Goal: Task Accomplishment & Management: Complete application form

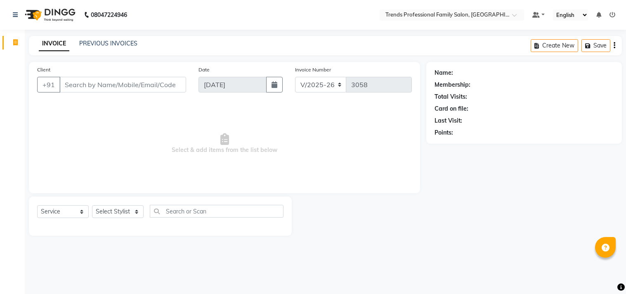
select select "7345"
select select "service"
click at [114, 211] on select "Select Stylist [PERSON_NAME] [PERSON_NAME] [PERSON_NAME] [PERSON_NAME] RUSTHAM …" at bounding box center [118, 211] width 52 height 13
select select "86395"
click at [92, 206] on select "Select Stylist [PERSON_NAME] [PERSON_NAME] [PERSON_NAME] [PERSON_NAME] RUSTHAM …" at bounding box center [118, 211] width 52 height 13
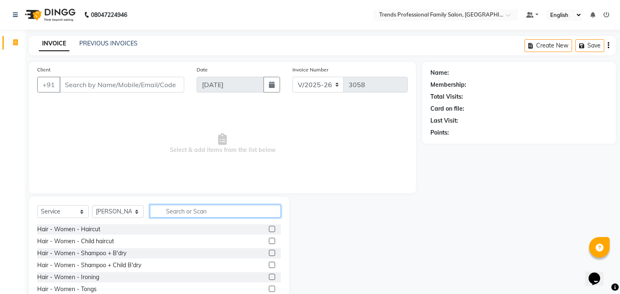
click at [170, 213] on input "text" at bounding box center [215, 211] width 131 height 13
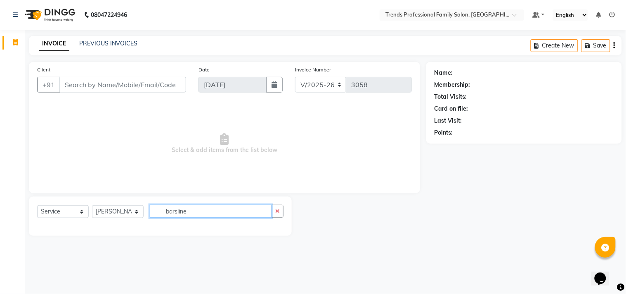
click at [200, 215] on input "barsline" at bounding box center [211, 211] width 122 height 13
type input "b"
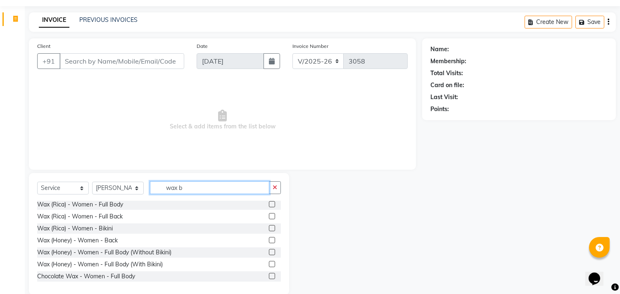
scroll to position [36, 0]
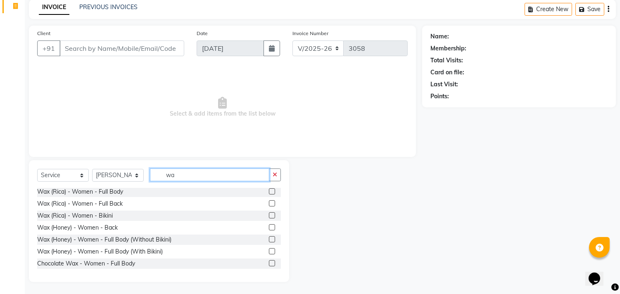
type input "w"
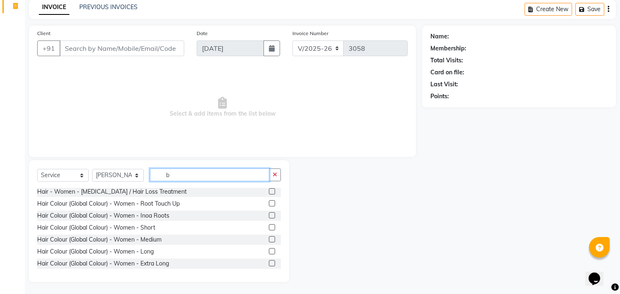
scroll to position [13, 0]
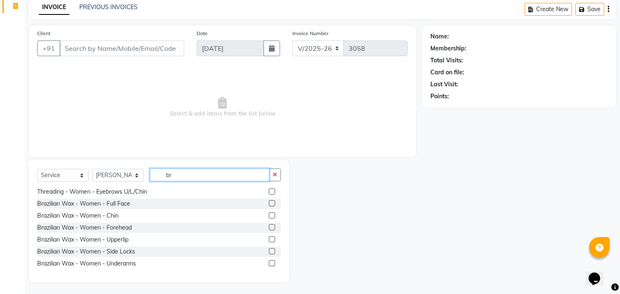
type input "br"
click at [269, 215] on label at bounding box center [272, 215] width 6 height 6
click at [269, 215] on input "checkbox" at bounding box center [271, 215] width 5 height 5
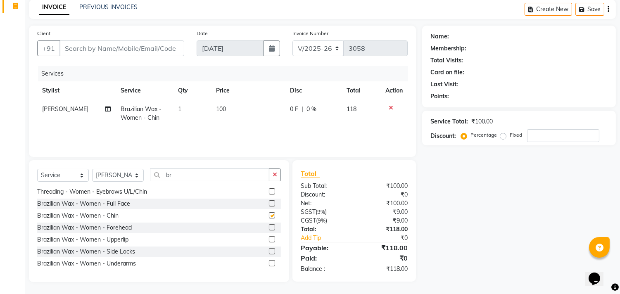
checkbox input "false"
click at [269, 230] on label at bounding box center [272, 227] width 6 height 6
click at [269, 230] on input "checkbox" at bounding box center [271, 227] width 5 height 5
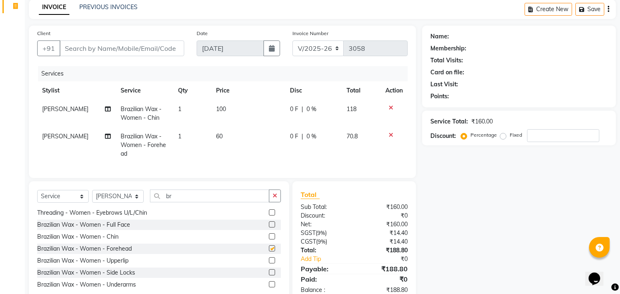
checkbox input "false"
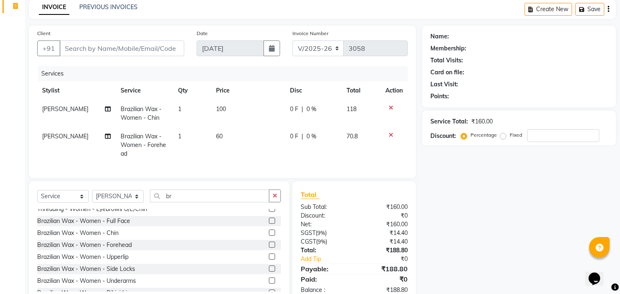
scroll to position [0, 0]
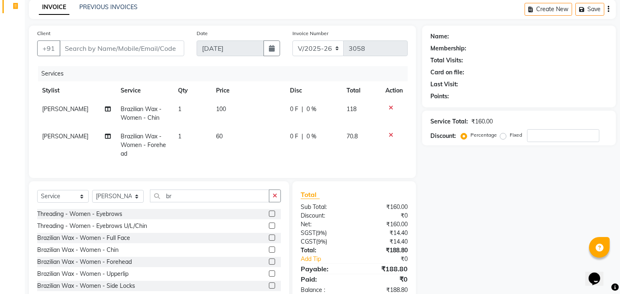
click at [269, 253] on label at bounding box center [272, 249] width 6 height 6
click at [269, 253] on input "checkbox" at bounding box center [271, 249] width 5 height 5
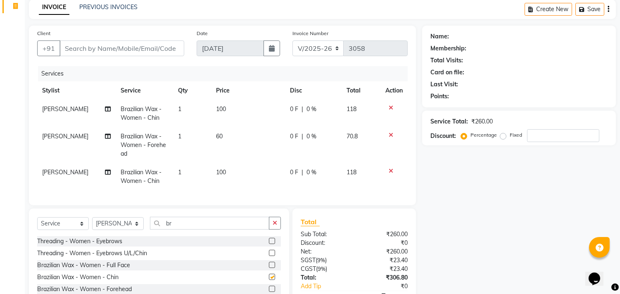
checkbox input "false"
click at [389, 171] on icon at bounding box center [390, 171] width 5 height 6
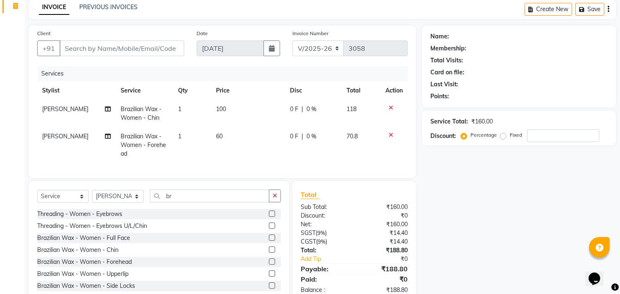
click at [390, 105] on icon at bounding box center [390, 108] width 5 height 6
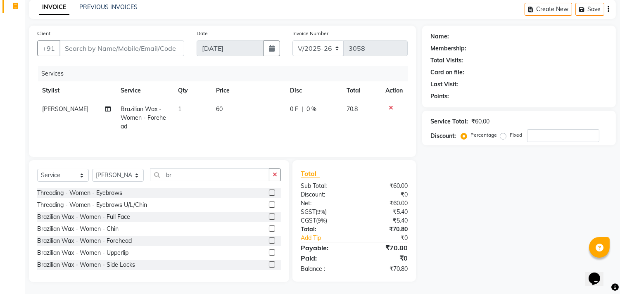
click at [390, 104] on td at bounding box center [393, 118] width 27 height 36
click at [390, 105] on icon at bounding box center [390, 108] width 5 height 6
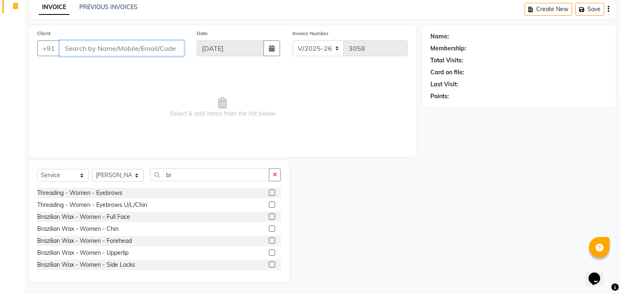
click at [163, 44] on input "Client" at bounding box center [121, 48] width 125 height 16
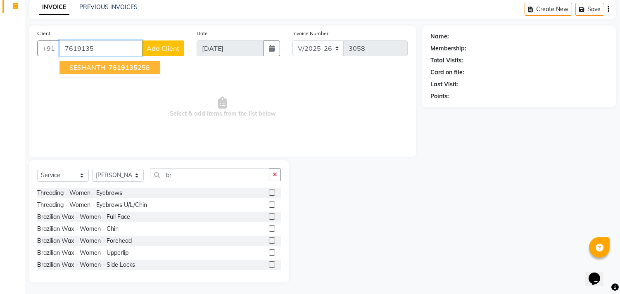
click at [151, 68] on button "SESHANTH 7619135 258" at bounding box center [109, 67] width 100 height 13
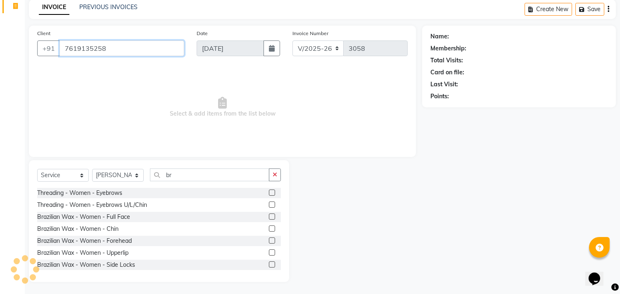
type input "7619135258"
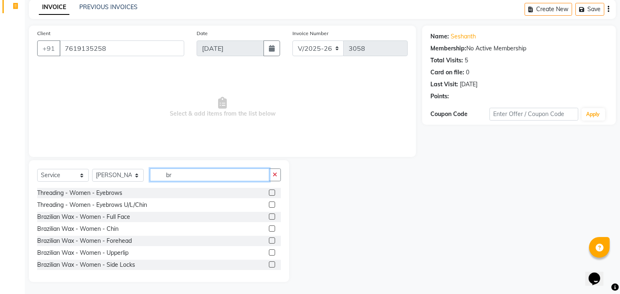
click at [187, 178] on input "br" at bounding box center [209, 174] width 119 height 13
type input "b"
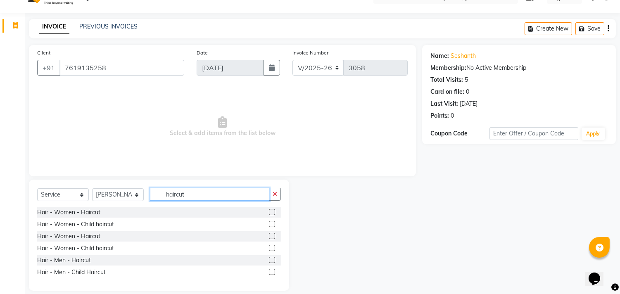
scroll to position [26, 0]
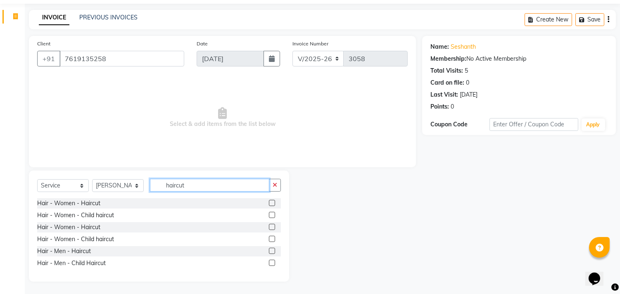
type input "haircut"
click at [270, 252] on label at bounding box center [272, 251] width 6 height 6
click at [270, 252] on input "checkbox" at bounding box center [271, 250] width 5 height 5
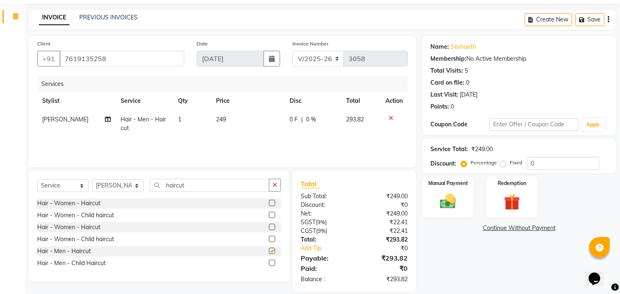
checkbox input "false"
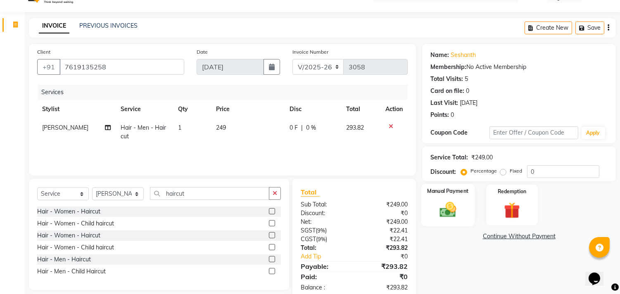
scroll to position [0, 0]
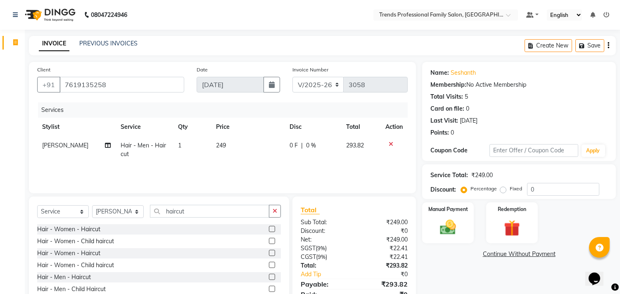
click at [608, 45] on icon "button" at bounding box center [608, 45] width 2 height 0
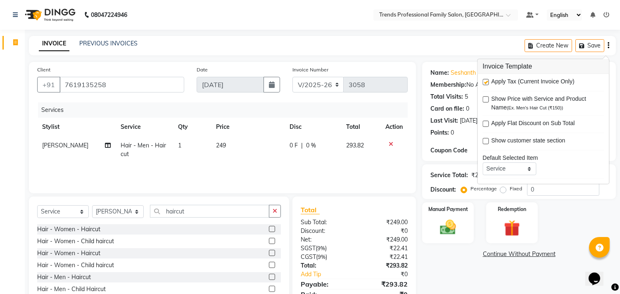
click at [484, 83] on label at bounding box center [485, 82] width 6 height 6
click at [484, 83] on input "checkbox" at bounding box center [484, 82] width 5 height 5
checkbox input "false"
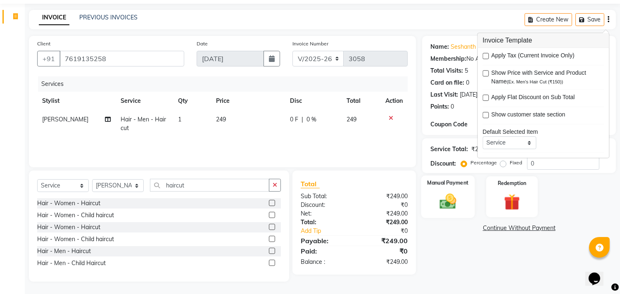
click at [444, 189] on div "Manual Payment" at bounding box center [448, 196] width 54 height 42
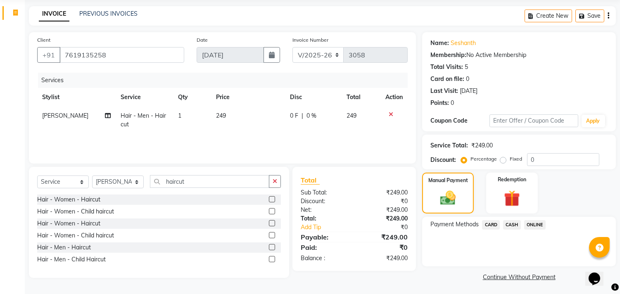
scroll to position [31, 0]
click at [530, 224] on span "ONLINE" at bounding box center [534, 223] width 21 height 9
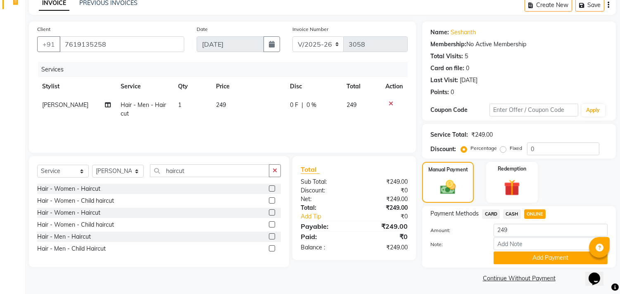
scroll to position [43, 0]
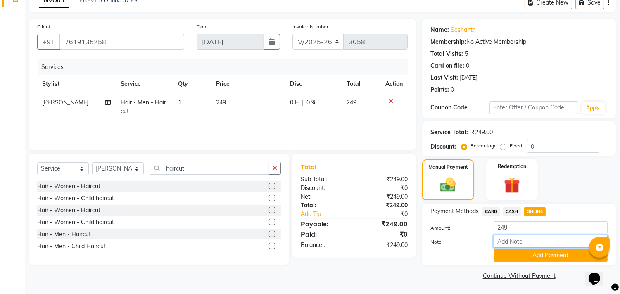
click at [519, 241] on input "Note:" at bounding box center [550, 241] width 114 height 13
type input "THANK YOU VISIT AGAIN"
click at [533, 257] on button "Add Payment" at bounding box center [550, 255] width 114 height 13
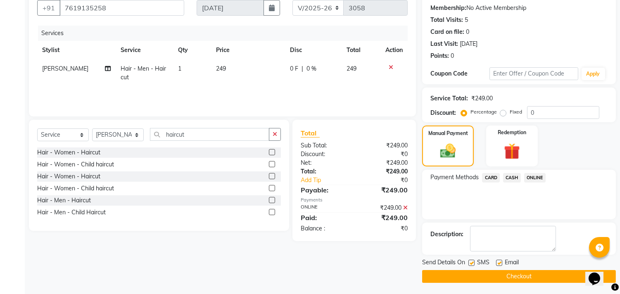
scroll to position [77, 0]
click at [126, 174] on div "Hair - Women - Haircut" at bounding box center [159, 176] width 244 height 10
click at [405, 206] on icon at bounding box center [405, 207] width 5 height 6
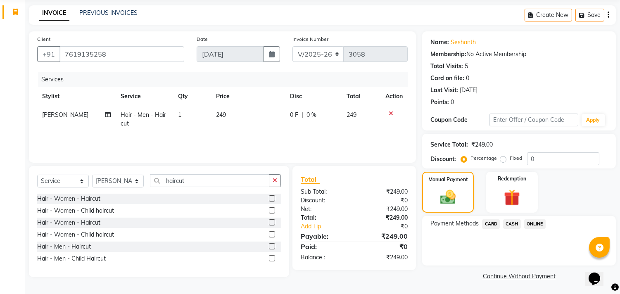
click at [530, 221] on span "ONLINE" at bounding box center [534, 223] width 21 height 9
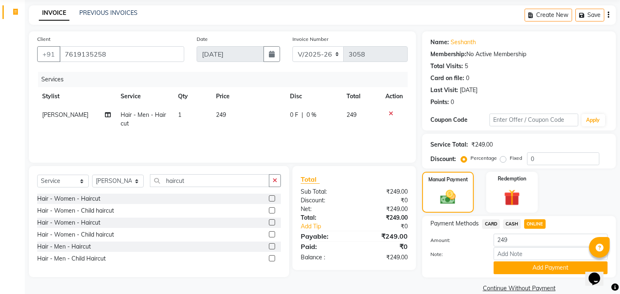
scroll to position [43, 0]
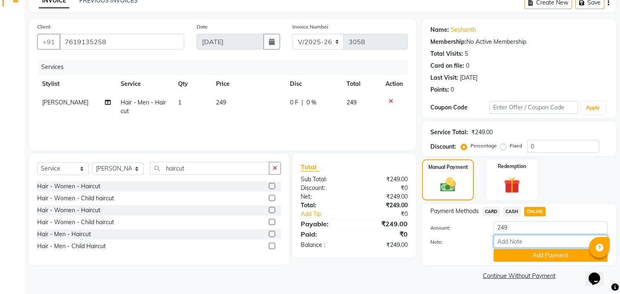
click at [513, 242] on input "Note:" at bounding box center [550, 241] width 114 height 13
type input "THANK YOU VISIT AGAIN"
click at [531, 258] on button "Add Payment" at bounding box center [550, 255] width 114 height 13
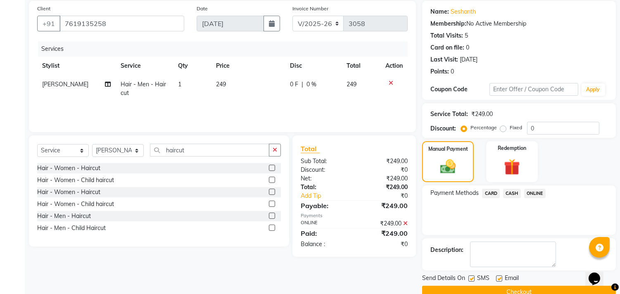
scroll to position [77, 0]
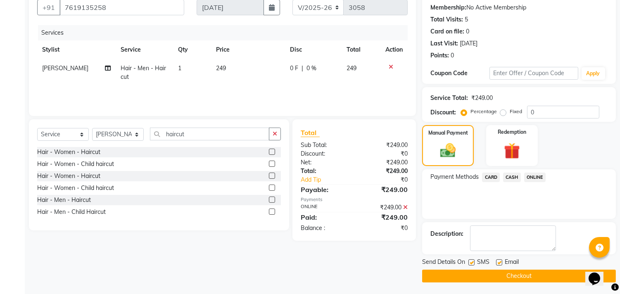
click at [496, 260] on label at bounding box center [499, 262] width 6 height 6
click at [496, 260] on input "checkbox" at bounding box center [498, 262] width 5 height 5
checkbox input "false"
click at [499, 277] on button "Checkout" at bounding box center [519, 276] width 194 height 13
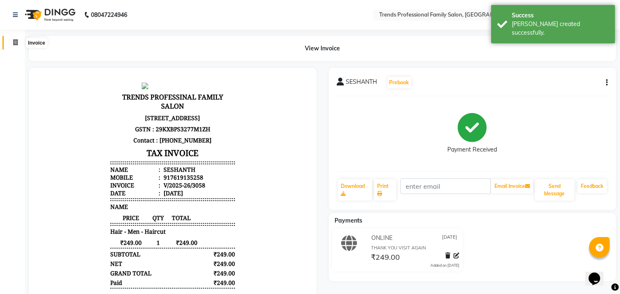
click at [17, 42] on icon at bounding box center [15, 42] width 5 height 6
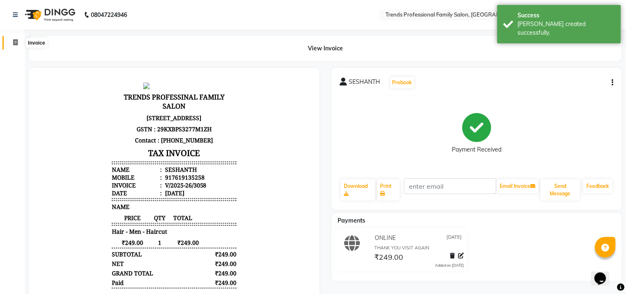
select select "7345"
select select "service"
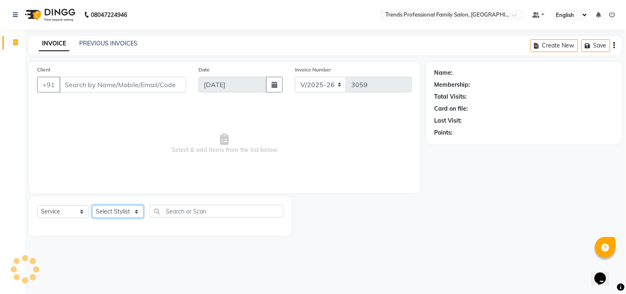
click at [135, 215] on select "Select Stylist [PERSON_NAME] [PERSON_NAME] [PERSON_NAME] [PERSON_NAME] RUSTHAM …" at bounding box center [118, 211] width 52 height 13
select select "64189"
click at [92, 206] on select "Select Stylist [PERSON_NAME] [PERSON_NAME] [PERSON_NAME] [PERSON_NAME] RUSTHAM …" at bounding box center [118, 211] width 52 height 13
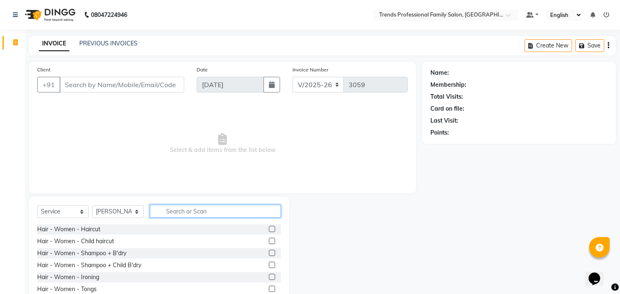
click at [215, 208] on input "text" at bounding box center [215, 211] width 131 height 13
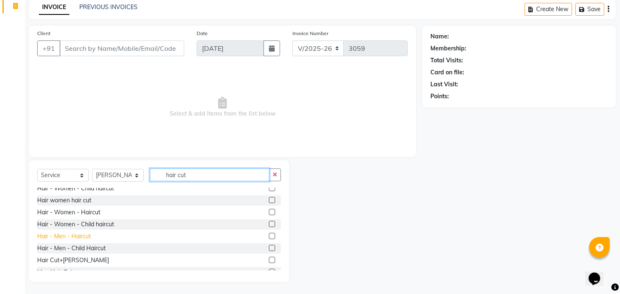
scroll to position [25, 0]
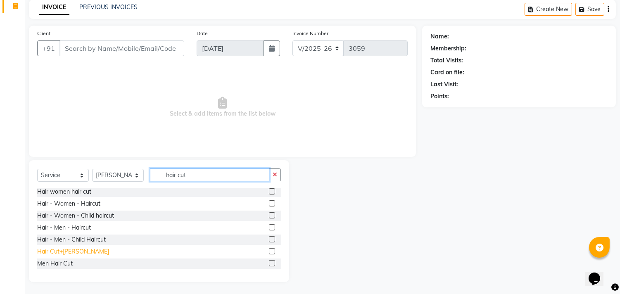
type input "hair cut"
click at [57, 251] on div "Hair Cut+[PERSON_NAME]" at bounding box center [73, 251] width 72 height 9
checkbox input "false"
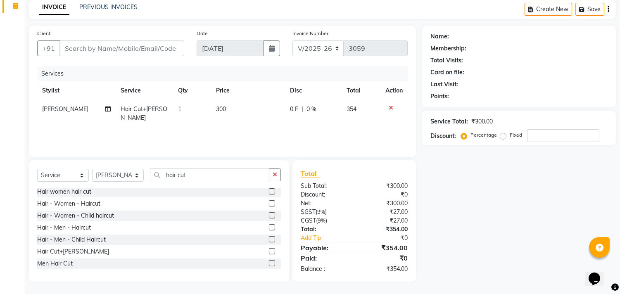
drag, startPoint x: 276, startPoint y: 174, endPoint x: 254, endPoint y: 173, distance: 21.9
click at [274, 173] on icon "button" at bounding box center [274, 175] width 5 height 6
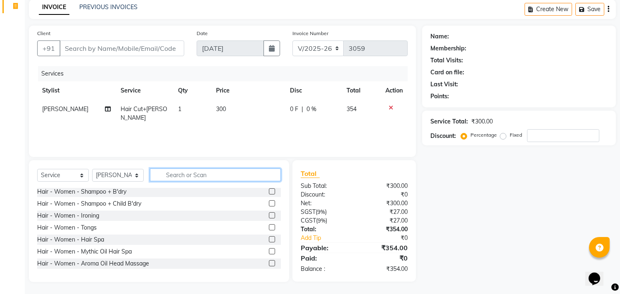
click at [215, 177] on input "text" at bounding box center [215, 174] width 131 height 13
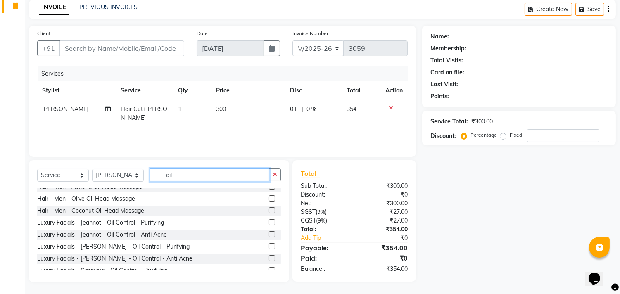
scroll to position [168, 0]
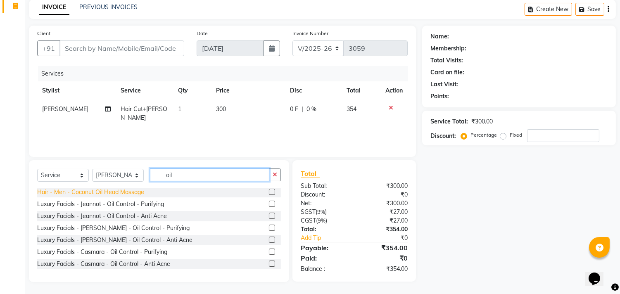
type input "oil"
click at [83, 193] on div "Hair - Men - Coconut Oil Head Massage" at bounding box center [90, 192] width 107 height 9
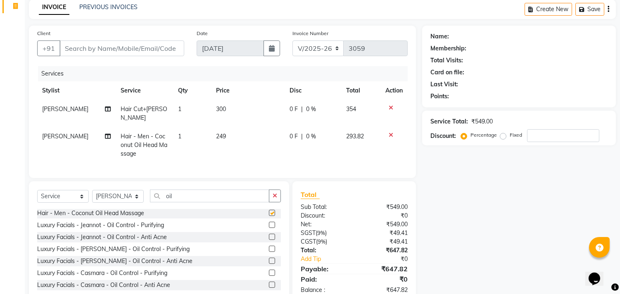
checkbox input "false"
click at [272, 196] on button "button" at bounding box center [275, 195] width 12 height 13
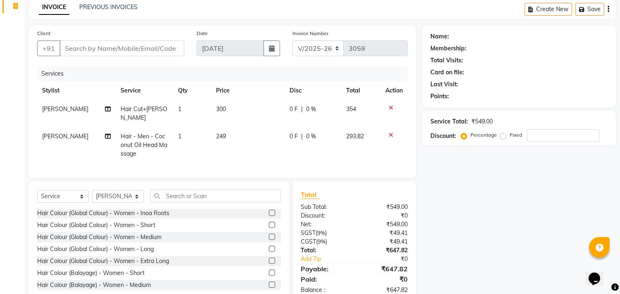
click at [317, 105] on div "0 F | 0 %" at bounding box center [312, 109] width 47 height 9
select select "64189"
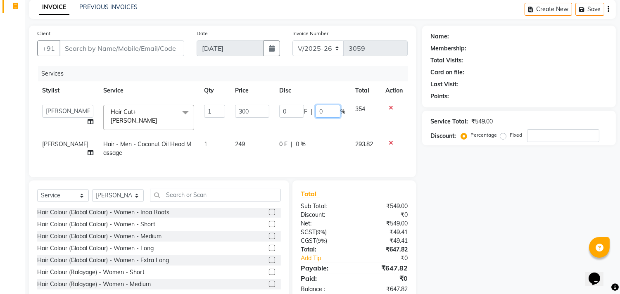
click at [326, 112] on input "0" at bounding box center [327, 111] width 25 height 13
type input "15"
click at [447, 192] on div "Name: Membership: Total Visits: Card on file: Last Visit: Points: Service Total…" at bounding box center [522, 164] width 200 height 277
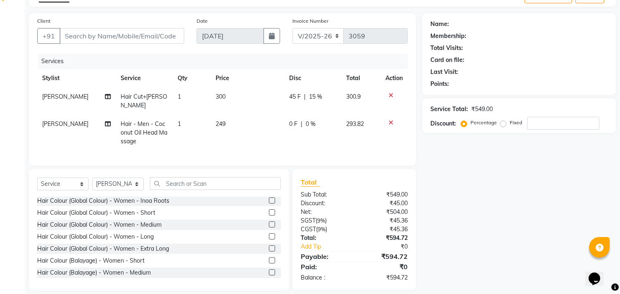
scroll to position [56, 0]
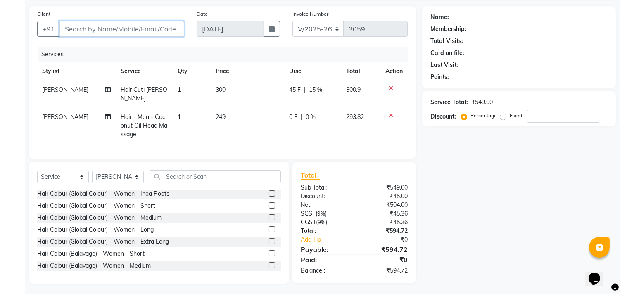
click at [116, 32] on input "Client" at bounding box center [121, 29] width 125 height 16
type input "s"
type input "0"
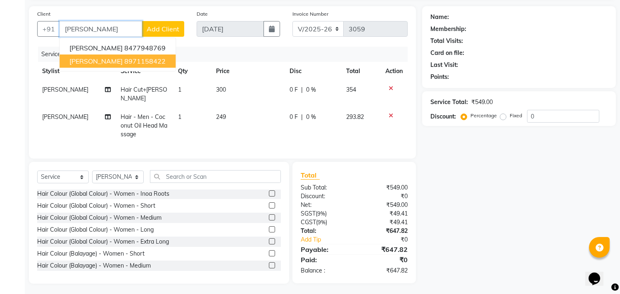
click at [128, 60] on ngb-highlight "8971158422" at bounding box center [144, 61] width 41 height 8
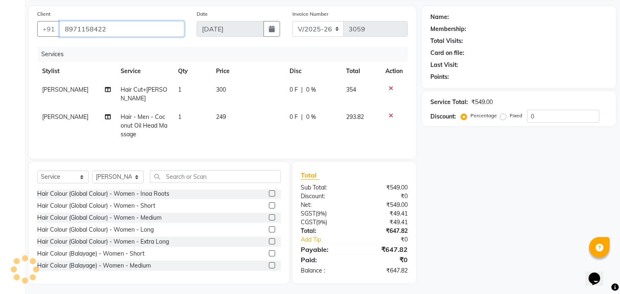
type input "8971158422"
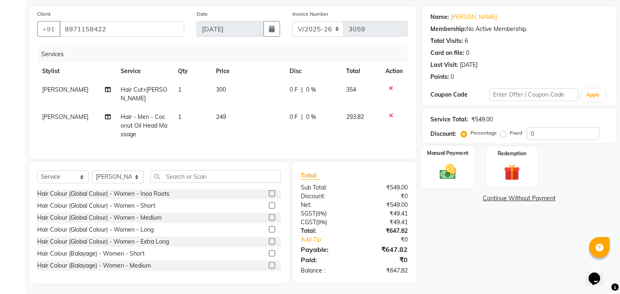
click at [447, 168] on img at bounding box center [447, 171] width 27 height 19
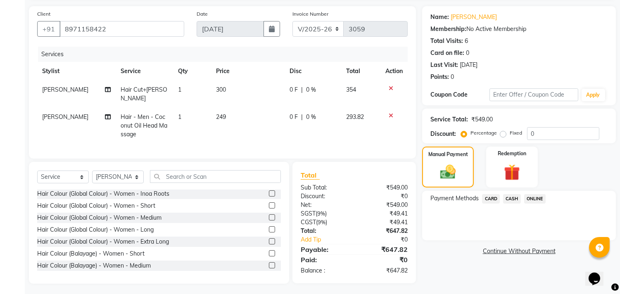
click at [311, 90] on span "0 %" at bounding box center [311, 89] width 10 height 9
select select "64189"
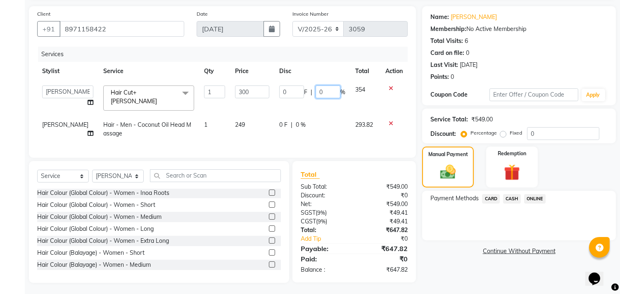
click at [328, 91] on input "0" at bounding box center [327, 91] width 25 height 13
type input "15"
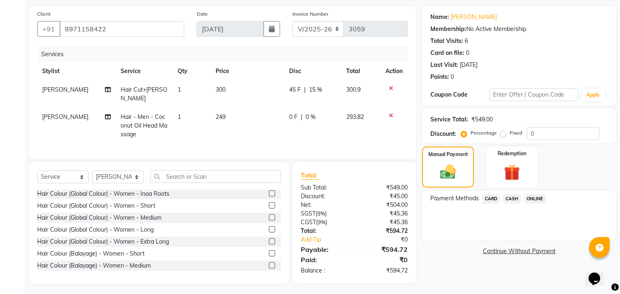
click at [532, 199] on span "ONLINE" at bounding box center [534, 198] width 21 height 9
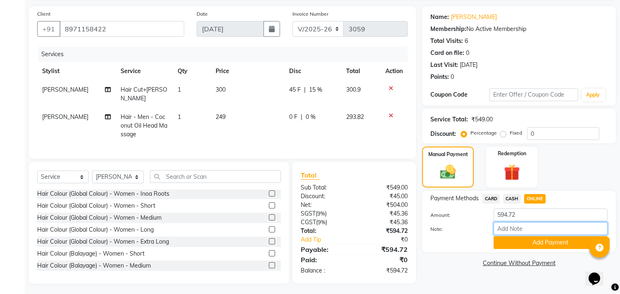
click at [519, 230] on input "Note:" at bounding box center [550, 228] width 114 height 13
type input "THANK YOU VISIT AGAIN"
click at [534, 228] on input "THANK YOU VISIT AGAIN" at bounding box center [550, 228] width 114 height 13
click at [534, 244] on button "Add Payment" at bounding box center [550, 242] width 114 height 13
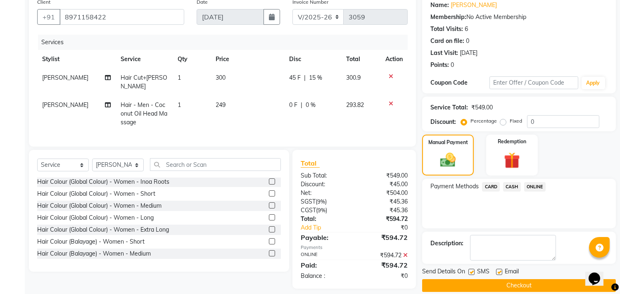
scroll to position [77, 0]
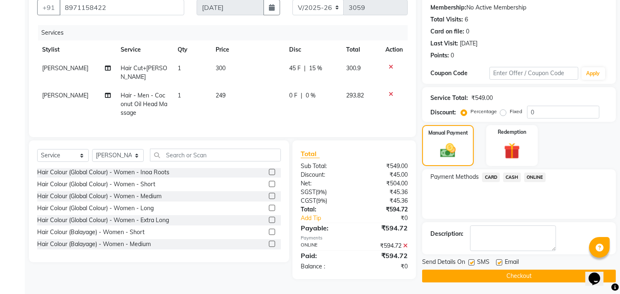
click at [498, 261] on label at bounding box center [499, 262] width 6 height 6
click at [498, 261] on input "checkbox" at bounding box center [498, 262] width 5 height 5
checkbox input "false"
click at [511, 272] on button "Checkout" at bounding box center [519, 276] width 194 height 13
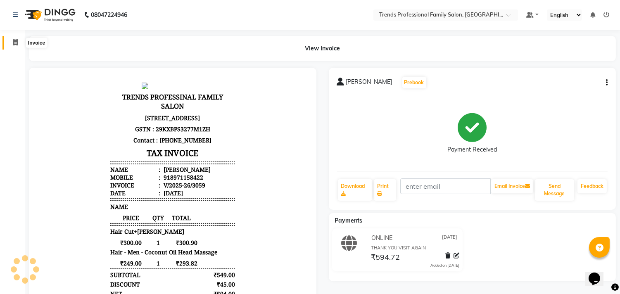
click at [11, 42] on span at bounding box center [15, 42] width 14 height 9
select select "service"
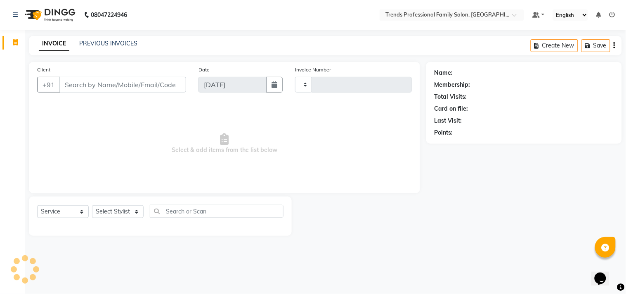
click at [67, 91] on input "Client" at bounding box center [122, 85] width 127 height 16
type input "3060"
select select "7345"
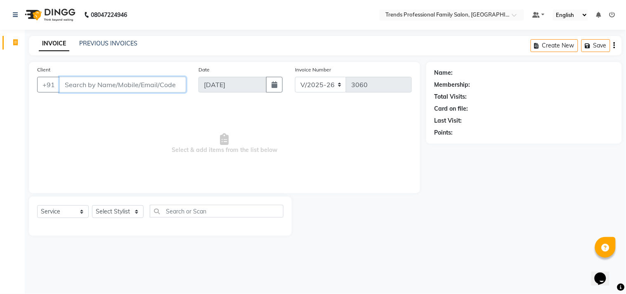
click at [86, 81] on input "Client" at bounding box center [122, 85] width 127 height 16
click at [117, 79] on input "Client" at bounding box center [122, 85] width 127 height 16
click at [65, 85] on input "Client" at bounding box center [122, 85] width 127 height 16
click at [137, 211] on select "Select Stylist [PERSON_NAME] [PERSON_NAME] [PERSON_NAME] [PERSON_NAME] RUSTHAM …" at bounding box center [118, 211] width 52 height 13
select select "64189"
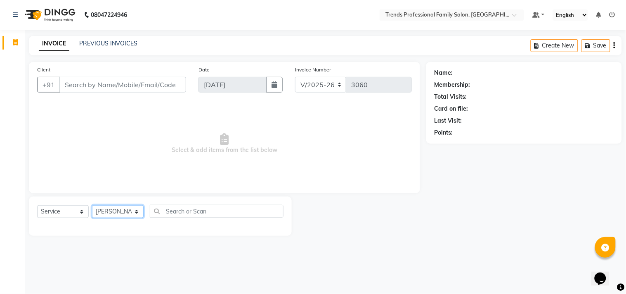
click at [92, 206] on select "Select Stylist [PERSON_NAME] [PERSON_NAME] [PERSON_NAME] [PERSON_NAME] RUSTHAM …" at bounding box center [118, 211] width 52 height 13
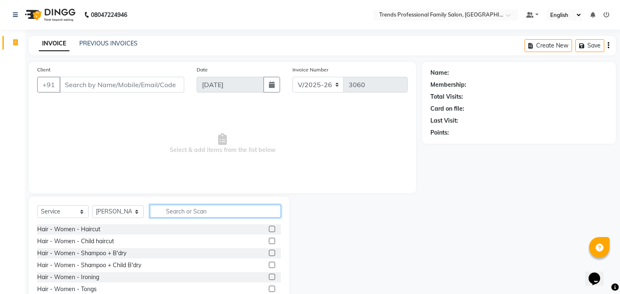
click at [172, 212] on input "text" at bounding box center [215, 211] width 131 height 13
type input "j"
type input "hair cut"
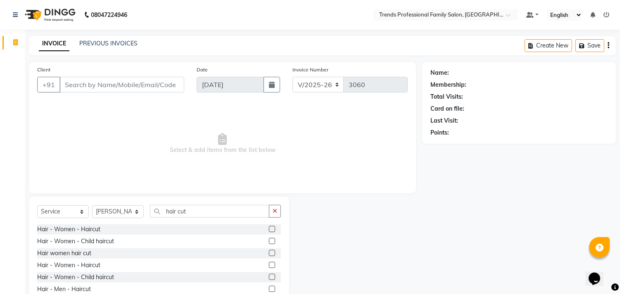
click at [269, 227] on label at bounding box center [272, 229] width 6 height 6
click at [269, 227] on input "checkbox" at bounding box center [271, 229] width 5 height 5
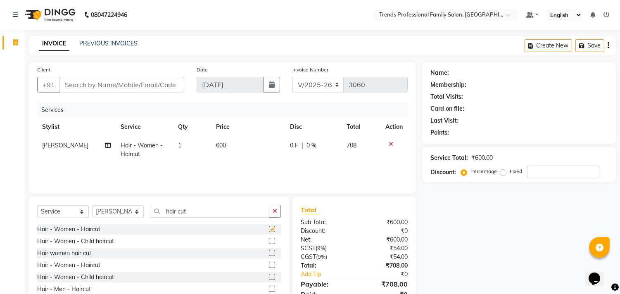
checkbox input "false"
click at [226, 141] on td "600" at bounding box center [248, 149] width 74 height 27
select select "64189"
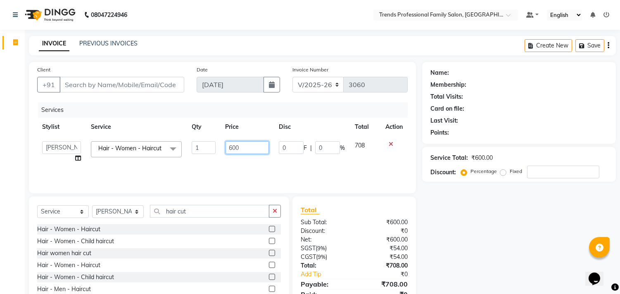
click at [252, 151] on input "600" at bounding box center [246, 147] width 43 height 13
type input "6"
type input "300"
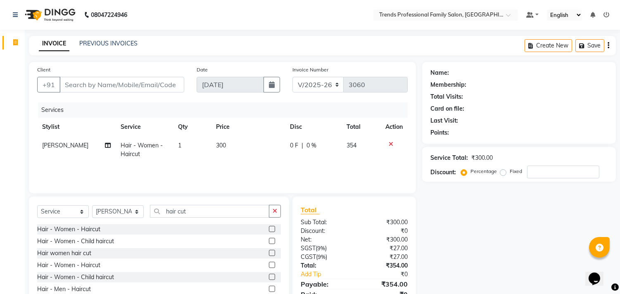
click at [180, 147] on td "1" at bounding box center [192, 149] width 38 height 27
select select "64189"
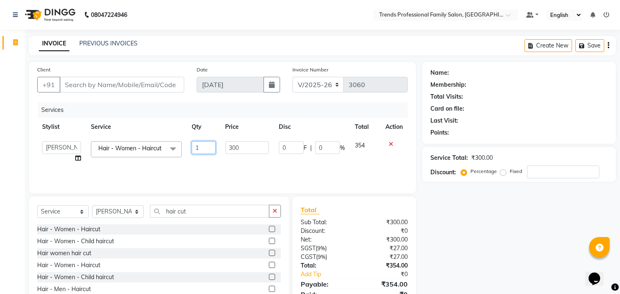
click at [205, 148] on input "1" at bounding box center [204, 147] width 24 height 13
type input "2"
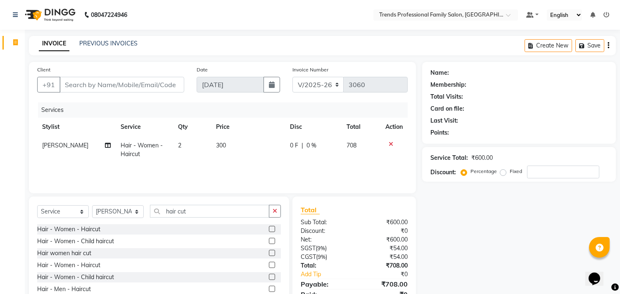
click at [258, 110] on div "Services" at bounding box center [226, 109] width 376 height 15
click at [608, 45] on icon "button" at bounding box center [608, 45] width 2 height 0
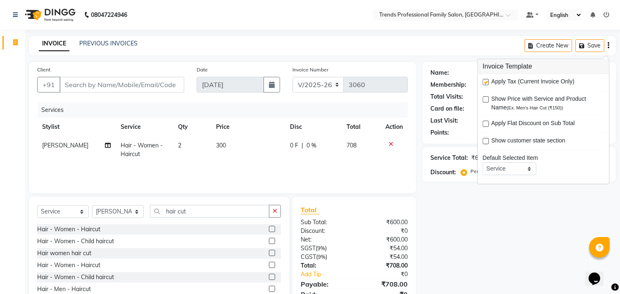
click at [485, 79] on label at bounding box center [485, 82] width 6 height 6
click at [485, 80] on input "checkbox" at bounding box center [484, 82] width 5 height 5
checkbox input "false"
click at [485, 194] on div "Name: Membership: Total Visits: Card on file: Last Visit: Points: Service Total…" at bounding box center [522, 190] width 200 height 256
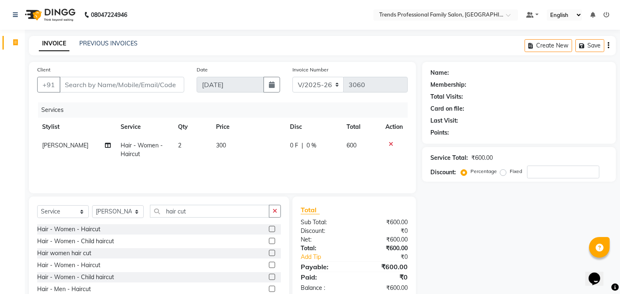
scroll to position [36, 0]
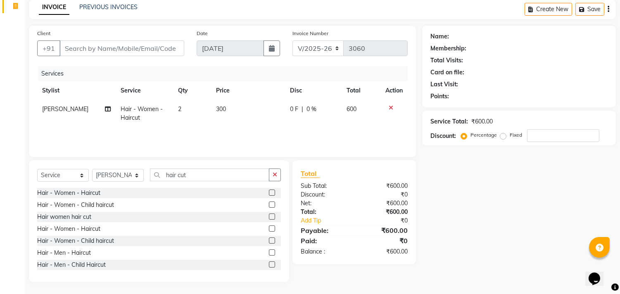
click at [472, 187] on div "Name: Membership: Total Visits: Card on file: Last Visit: Points: Service Total…" at bounding box center [522, 154] width 200 height 256
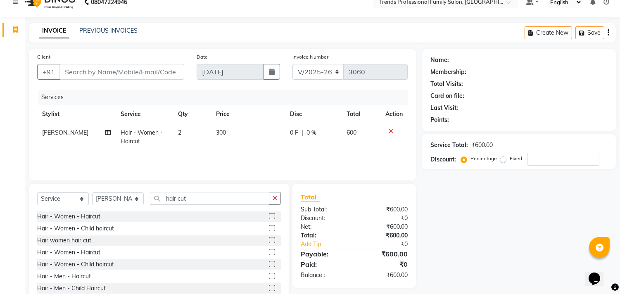
scroll to position [0, 0]
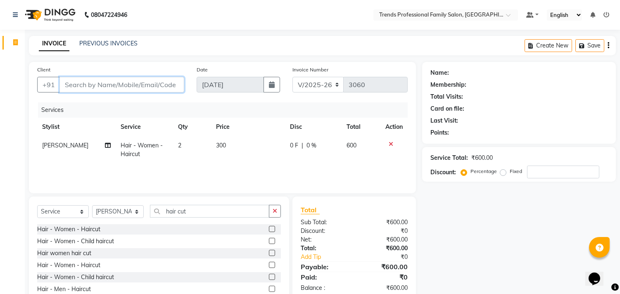
click at [122, 88] on input "Client" at bounding box center [121, 85] width 125 height 16
click at [224, 146] on span "300" at bounding box center [221, 145] width 10 height 7
select select "64189"
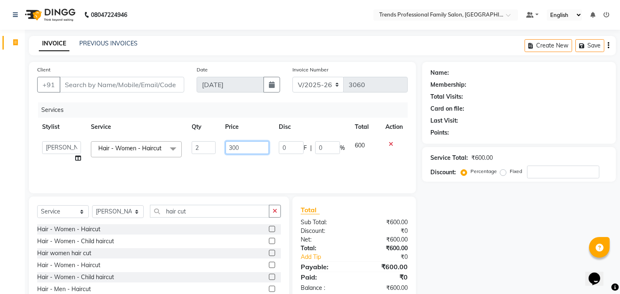
drag, startPoint x: 244, startPoint y: 149, endPoint x: 206, endPoint y: 145, distance: 38.2
click at [206, 145] on tr "[PERSON_NAME] [PERSON_NAME] [PERSON_NAME] [PERSON_NAME] RUSTHAM SEEMA [PERSON_N…" at bounding box center [222, 151] width 370 height 31
type input "600"
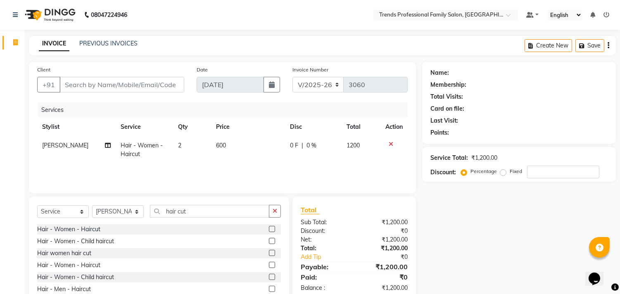
click at [455, 236] on div "Name: Membership: Total Visits: Card on file: Last Visit: Points: Service Total…" at bounding box center [522, 190] width 200 height 256
click at [469, 232] on div "Name: Membership: Total Visits: Card on file: Last Visit: Points: Service Total…" at bounding box center [522, 190] width 200 height 256
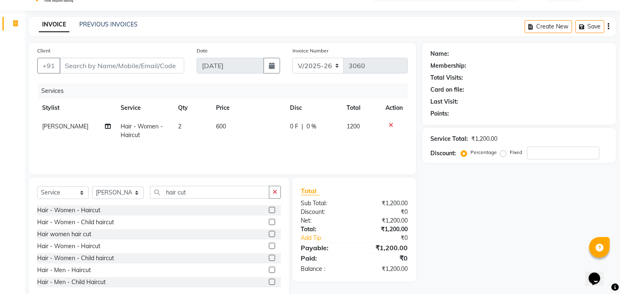
scroll to position [36, 0]
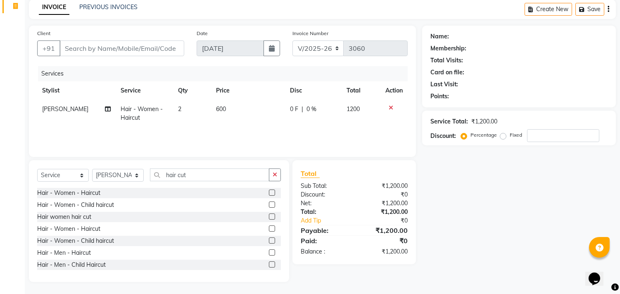
click at [229, 106] on td "600" at bounding box center [248, 113] width 74 height 27
select select "64189"
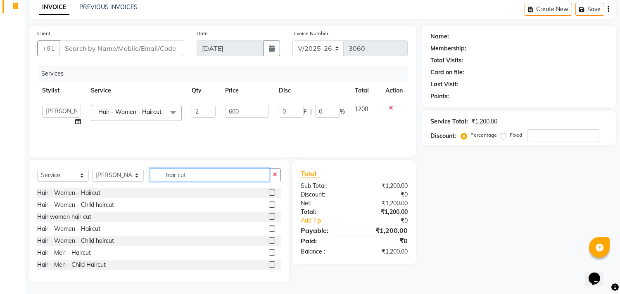
click at [197, 174] on input "hair cut" at bounding box center [209, 174] width 119 height 13
type input "h"
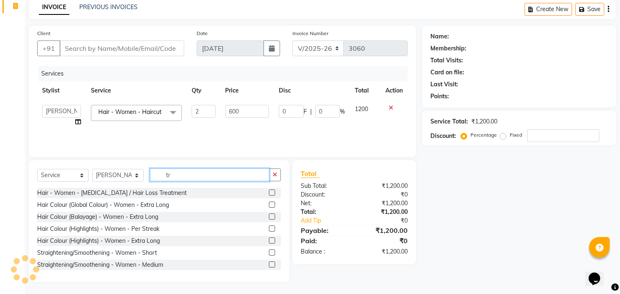
type input "t"
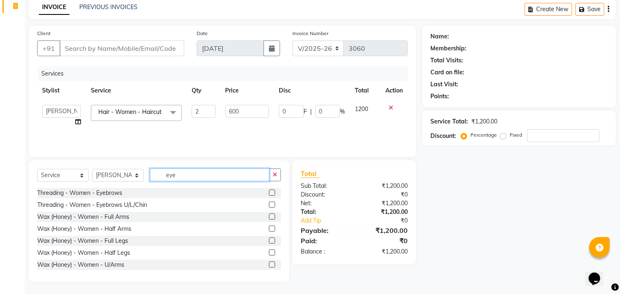
scroll to position [26, 0]
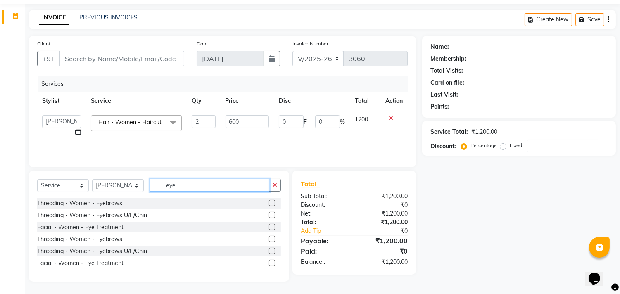
type input "eye"
click at [272, 201] on label at bounding box center [272, 203] width 6 height 6
click at [272, 201] on input "checkbox" at bounding box center [271, 203] width 5 height 5
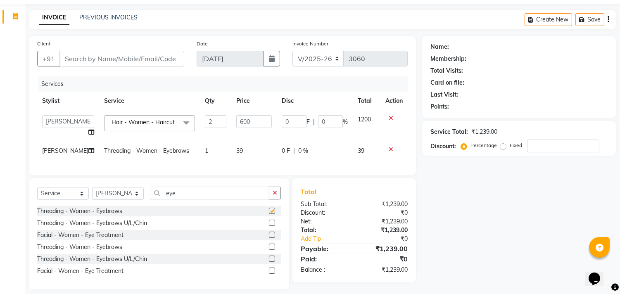
checkbox input "false"
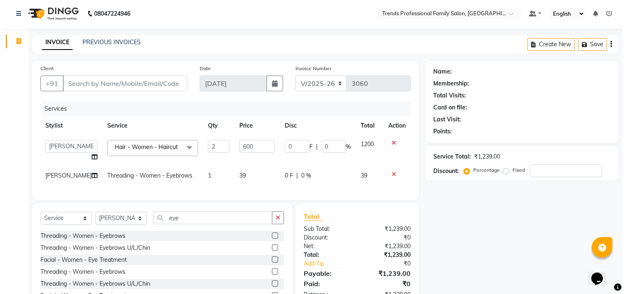
scroll to position [0, 0]
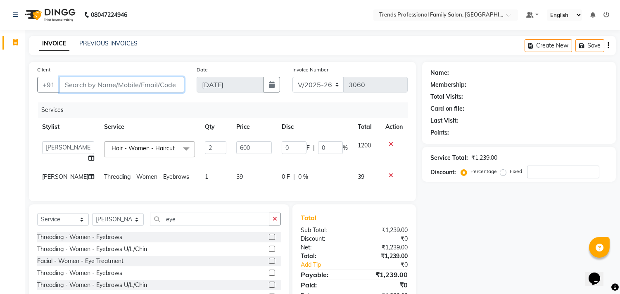
click at [112, 87] on input "Client" at bounding box center [121, 85] width 125 height 16
type input "9"
type input "0"
type input "9886536520"
click at [156, 82] on span "Add Client" at bounding box center [163, 84] width 33 height 8
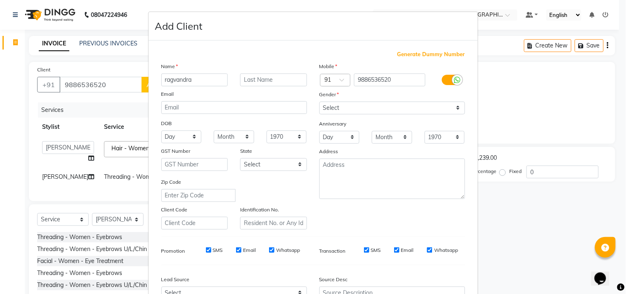
type input "ragvandra"
click at [333, 105] on select "Select [DEMOGRAPHIC_DATA] [DEMOGRAPHIC_DATA] Other Prefer Not To Say" at bounding box center [392, 108] width 146 height 13
select select "[DEMOGRAPHIC_DATA]"
click at [319, 102] on select "Select [DEMOGRAPHIC_DATA] [DEMOGRAPHIC_DATA] Other Prefer Not To Say" at bounding box center [392, 108] width 146 height 13
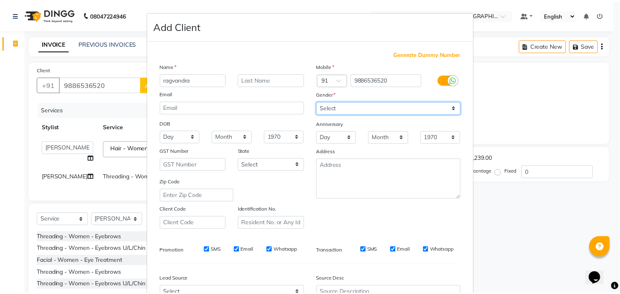
scroll to position [88, 0]
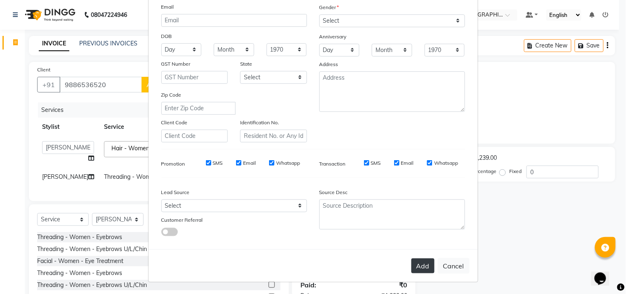
click at [419, 263] on button "Add" at bounding box center [423, 265] width 23 height 15
select select
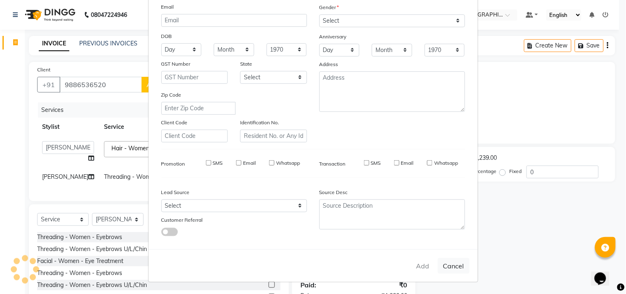
select select
checkbox input "false"
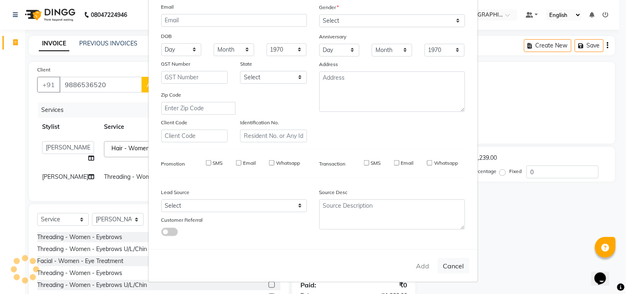
checkbox input "false"
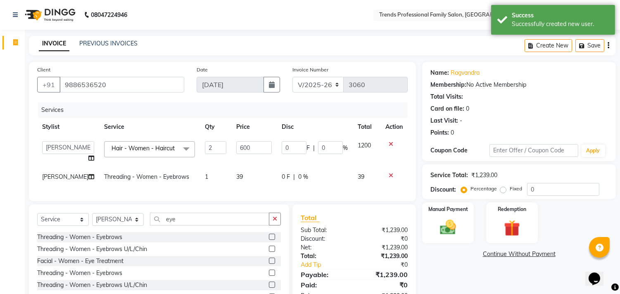
click at [52, 176] on span "[PERSON_NAME]" at bounding box center [65, 176] width 46 height 7
select select "64189"
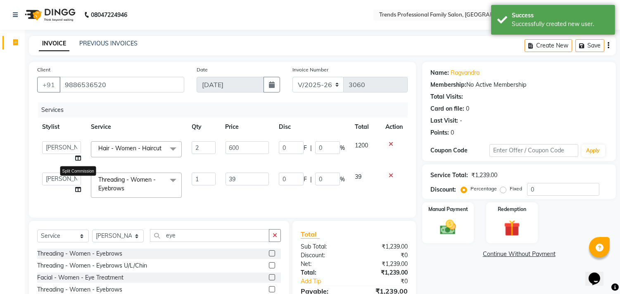
click at [78, 191] on icon at bounding box center [78, 190] width 6 height 6
select select "64189"
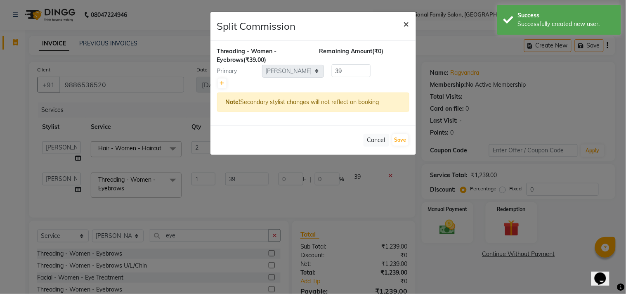
click at [404, 22] on span "×" at bounding box center [407, 23] width 6 height 12
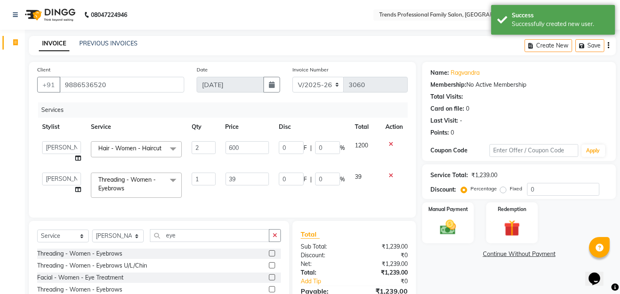
click at [390, 175] on icon at bounding box center [390, 176] width 5 height 6
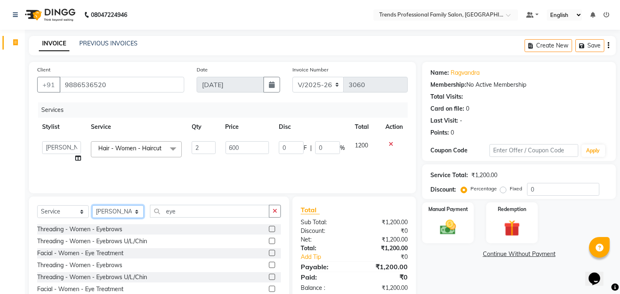
click at [117, 212] on select "Select Stylist [PERSON_NAME] [PERSON_NAME] [PERSON_NAME] [PERSON_NAME] RUSTHAM …" at bounding box center [118, 211] width 52 height 13
select select "72180"
click at [92, 206] on select "Select Stylist [PERSON_NAME] [PERSON_NAME] [PERSON_NAME] [PERSON_NAME] RUSTHAM …" at bounding box center [118, 211] width 52 height 13
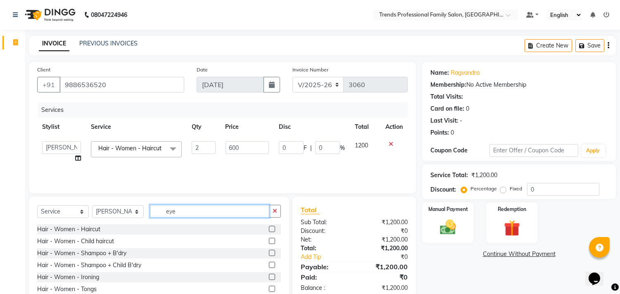
click at [219, 214] on input "eye" at bounding box center [209, 211] width 119 height 13
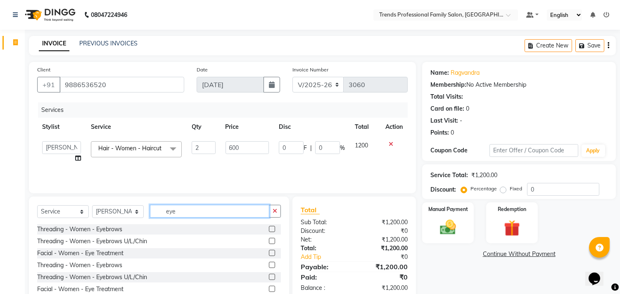
type input "eye"
click at [272, 228] on label at bounding box center [272, 229] width 6 height 6
click at [272, 228] on input "checkbox" at bounding box center [271, 229] width 5 height 5
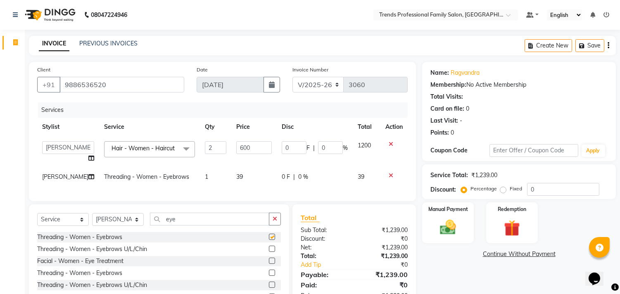
checkbox input "false"
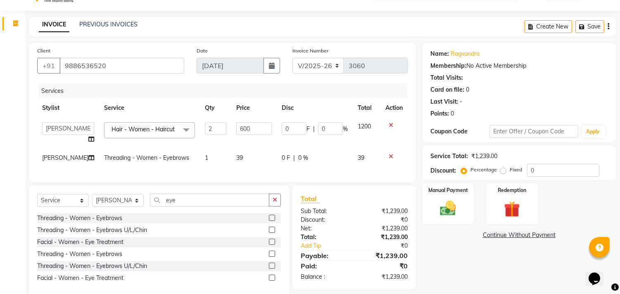
scroll to position [0, 0]
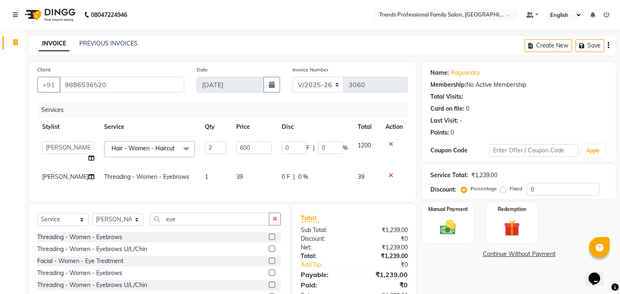
click at [609, 43] on div "Create New Save" at bounding box center [569, 45] width 91 height 19
click at [608, 45] on icon "button" at bounding box center [608, 45] width 2 height 0
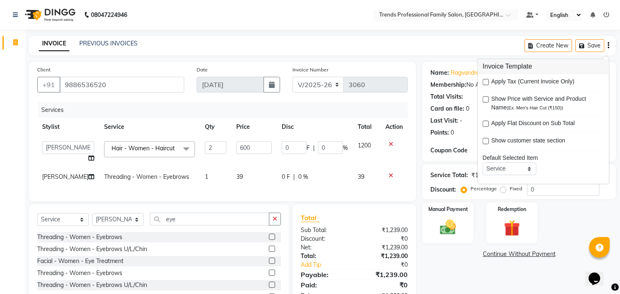
click at [433, 37] on div "INVOICE PREVIOUS INVOICES Create New Save" at bounding box center [322, 45] width 587 height 19
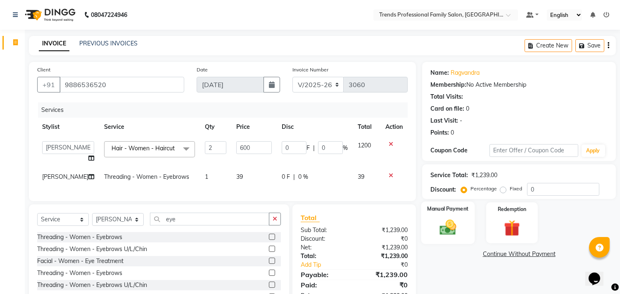
click at [452, 234] on img at bounding box center [447, 227] width 27 height 19
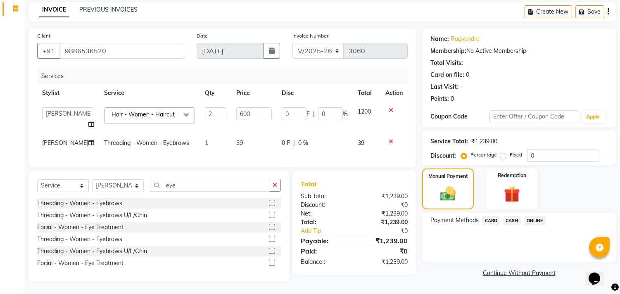
click at [532, 216] on span "ONLINE" at bounding box center [534, 220] width 21 height 9
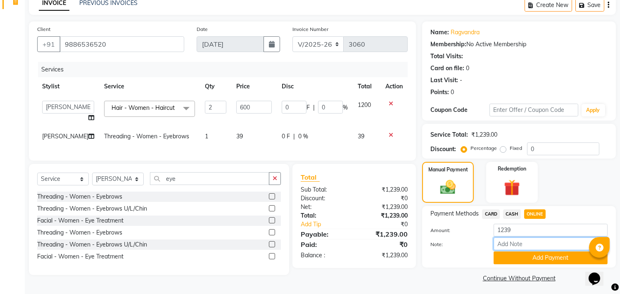
click at [525, 248] on input "Note:" at bounding box center [550, 243] width 114 height 13
type input "THANK YOU VISIT AGAIN"
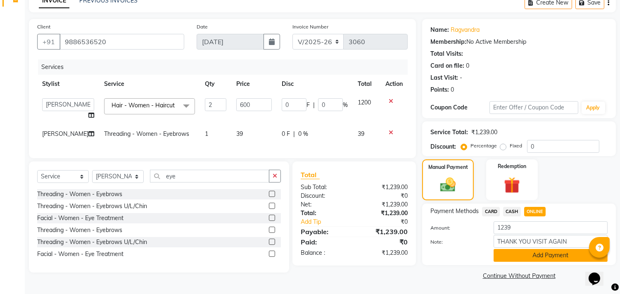
click at [545, 255] on button "Add Payment" at bounding box center [550, 255] width 114 height 13
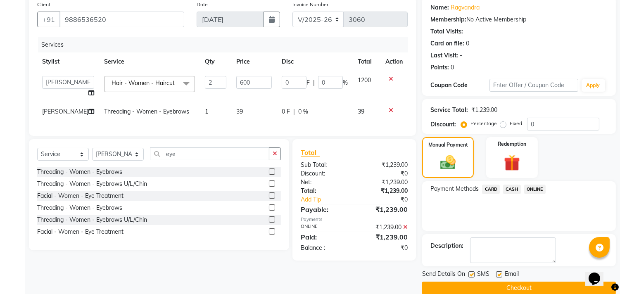
scroll to position [77, 0]
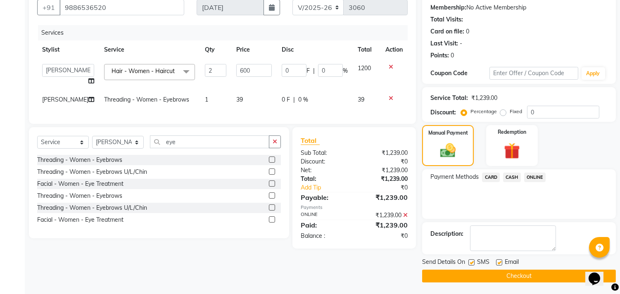
click at [496, 262] on label at bounding box center [499, 262] width 6 height 6
click at [496, 262] on input "checkbox" at bounding box center [498, 262] width 5 height 5
checkbox input "false"
click at [500, 272] on button "Checkout" at bounding box center [519, 276] width 194 height 13
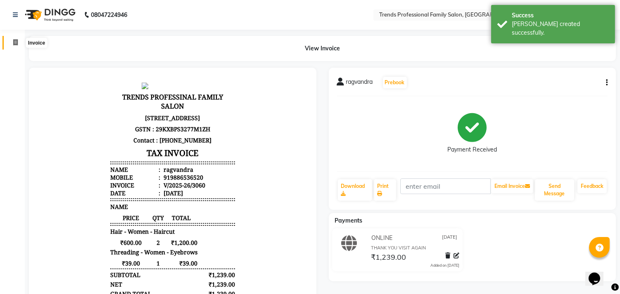
click at [13, 43] on icon at bounding box center [15, 42] width 5 height 6
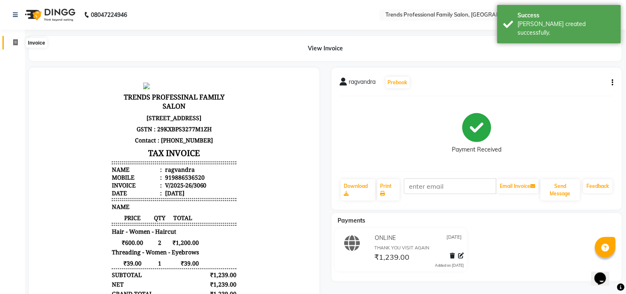
select select "service"
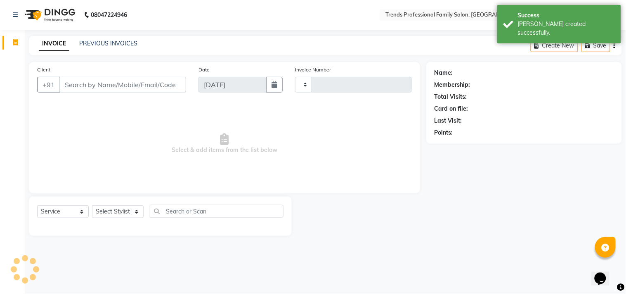
type input "3061"
select select "7345"
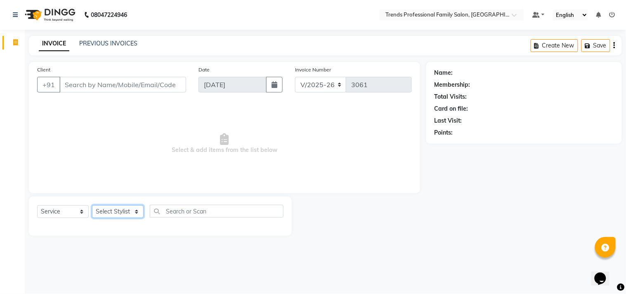
click at [128, 208] on select "Select Stylist [PERSON_NAME] [PERSON_NAME] [PERSON_NAME] [PERSON_NAME] RUSTHAM …" at bounding box center [118, 211] width 52 height 13
click at [92, 206] on select "Select Stylist [PERSON_NAME] [PERSON_NAME] [PERSON_NAME] [PERSON_NAME] RUSTHAM …" at bounding box center [118, 211] width 52 height 13
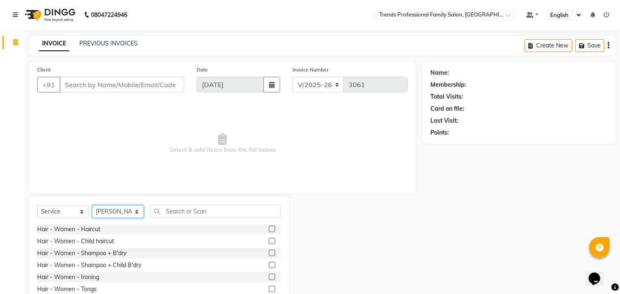
click at [130, 211] on select "Select Stylist [PERSON_NAME] [PERSON_NAME] [PERSON_NAME] [PERSON_NAME] RUSTHAM …" at bounding box center [118, 211] width 52 height 13
select select "86395"
click at [92, 206] on select "Select Stylist [PERSON_NAME] [PERSON_NAME] [PERSON_NAME] [PERSON_NAME] RUSTHAM …" at bounding box center [118, 211] width 52 height 13
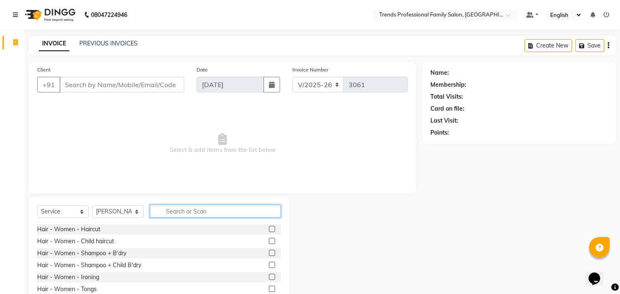
click at [233, 216] on input "text" at bounding box center [215, 211] width 131 height 13
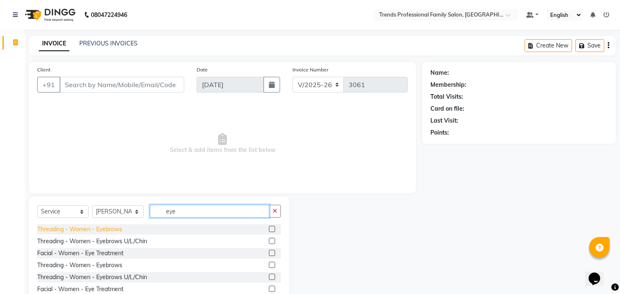
type input "eye"
click at [105, 228] on div "Threading - Women - Eyebrows" at bounding box center [79, 229] width 85 height 9
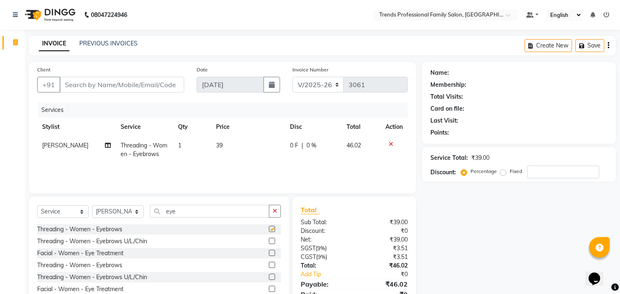
checkbox input "false"
click at [277, 213] on icon "button" at bounding box center [274, 211] width 5 height 6
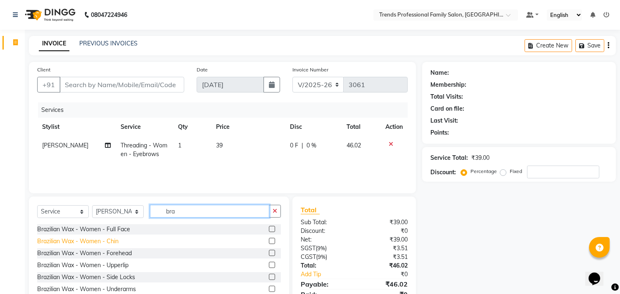
type input "bra"
click at [64, 242] on div "Brazilian Wax - Women - Chin" at bounding box center [77, 241] width 81 height 9
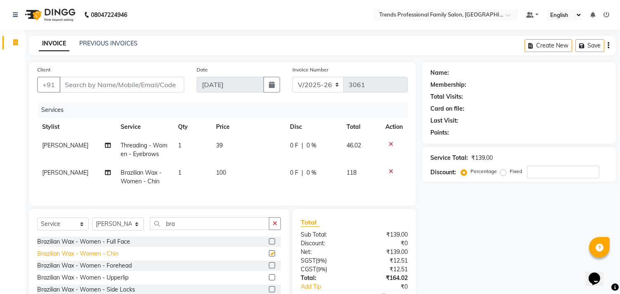
checkbox input "false"
click at [85, 270] on div "Brazilian Wax - Women - Forehead" at bounding box center [84, 265] width 95 height 9
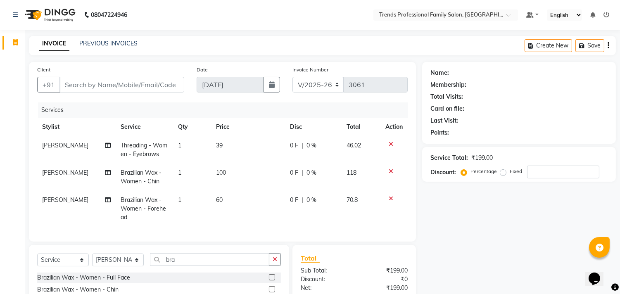
checkbox input "false"
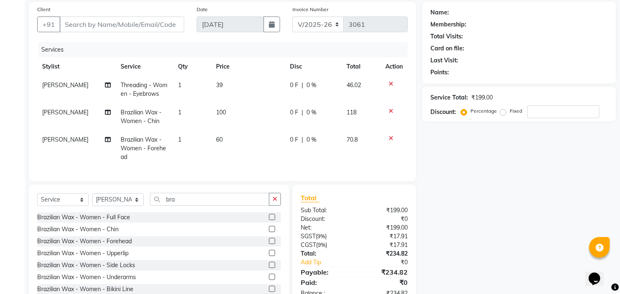
scroll to position [92, 0]
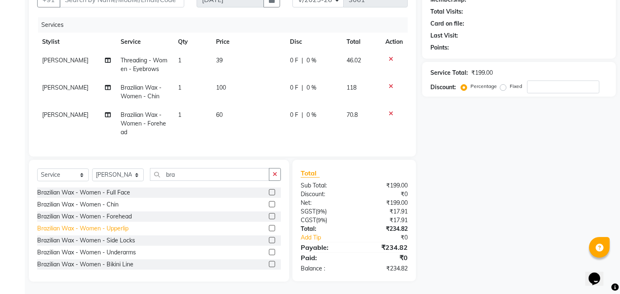
click at [76, 231] on div "Brazilian Wax - Women - Upperlip" at bounding box center [82, 228] width 91 height 9
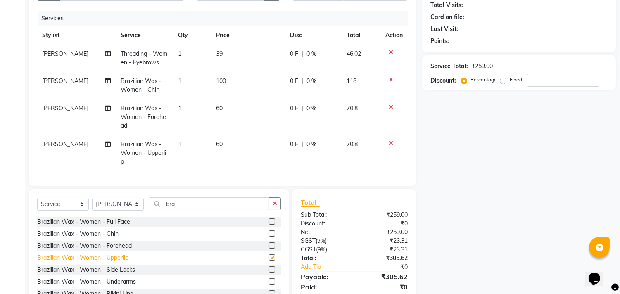
checkbox input "false"
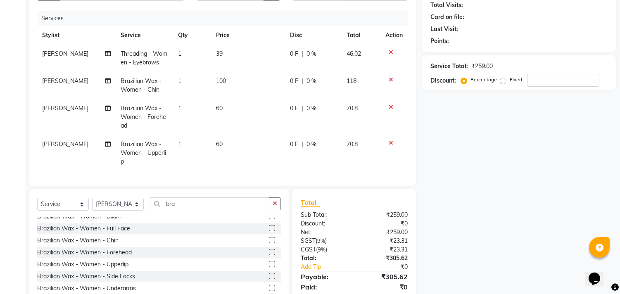
scroll to position [109, 0]
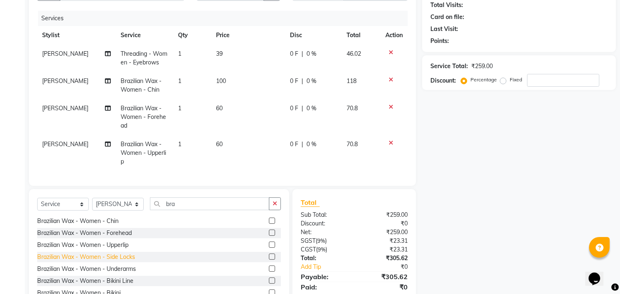
click at [89, 261] on div "Brazilian Wax - Women - Side Locks" at bounding box center [86, 257] width 98 height 9
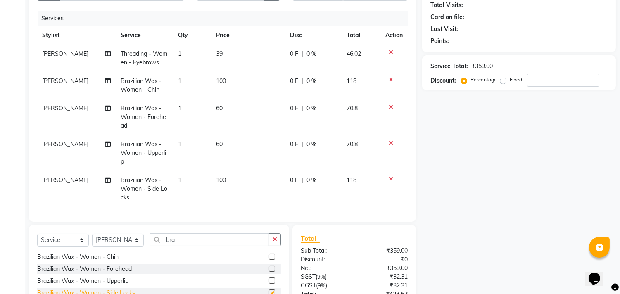
checkbox input "false"
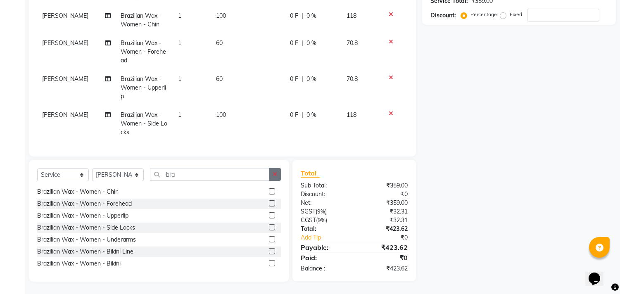
click at [274, 173] on icon "button" at bounding box center [274, 174] width 5 height 6
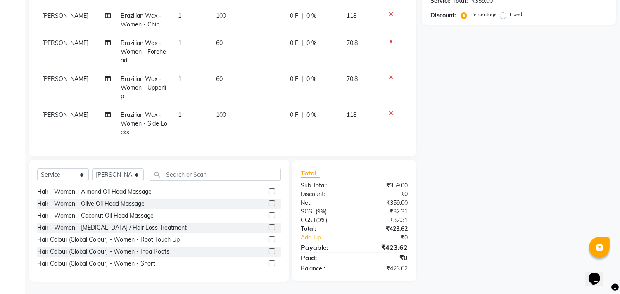
click at [549, 213] on div "Name: Membership: Total Visits: Card on file: Last Visit: Points: Service Total…" at bounding box center [522, 93] width 200 height 376
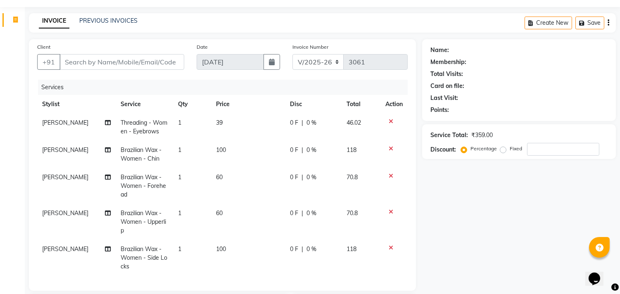
scroll to position [0, 0]
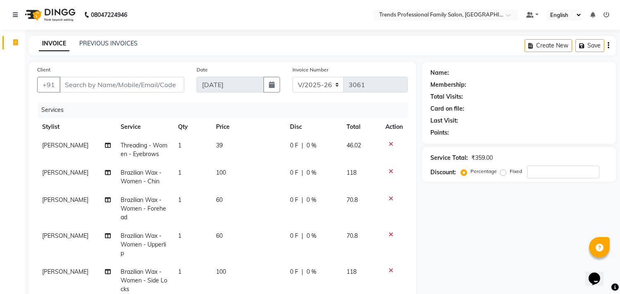
click at [608, 45] on icon "button" at bounding box center [608, 45] width 2 height 0
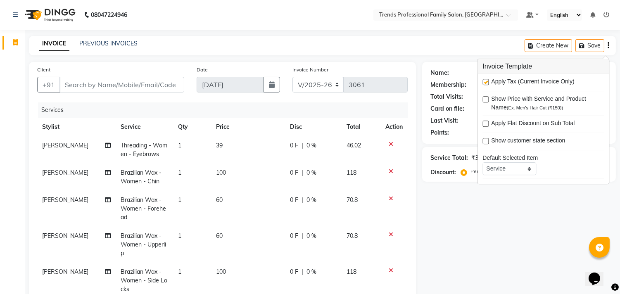
click at [487, 83] on label at bounding box center [485, 82] width 6 height 6
click at [487, 83] on input "checkbox" at bounding box center [484, 82] width 5 height 5
checkbox input "false"
click at [440, 227] on div "Name: Membership: Total Visits: Card on file: Last Visit: Points: Service Total…" at bounding box center [522, 250] width 200 height 376
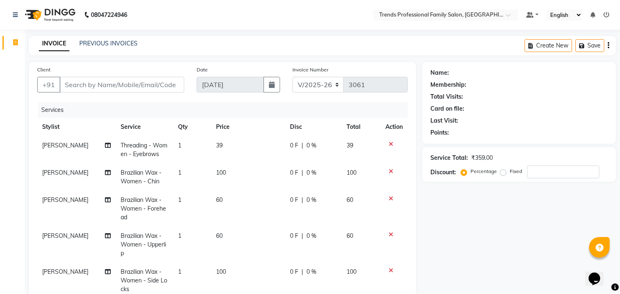
click at [216, 144] on span "39" at bounding box center [219, 145] width 7 height 7
select select "86395"
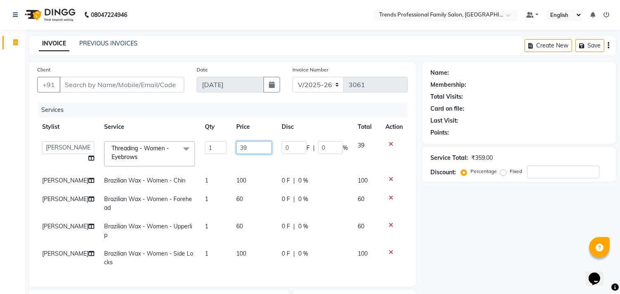
click at [242, 149] on input "39" at bounding box center [253, 147] width 35 height 13
type input "3"
type input "40"
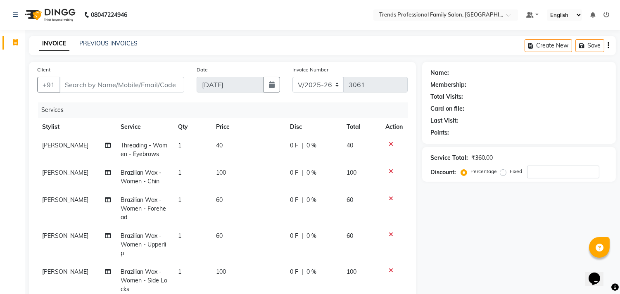
click at [488, 236] on div "Name: Membership: Total Visits: Card on file: Last Visit: Points: Service Total…" at bounding box center [522, 250] width 200 height 376
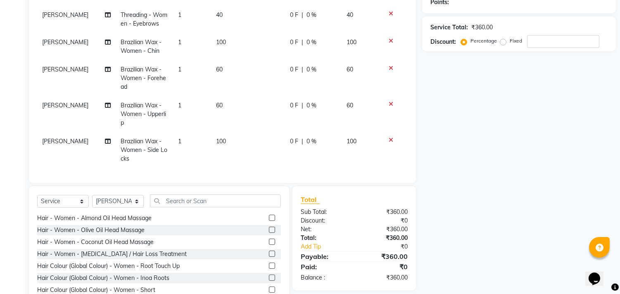
scroll to position [153, 0]
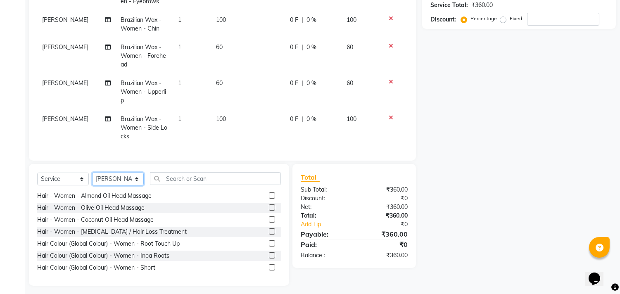
click at [100, 182] on select "Select Stylist [PERSON_NAME] [PERSON_NAME] [PERSON_NAME] [PERSON_NAME] RUSTHAM …" at bounding box center [118, 179] width 52 height 13
select select "64189"
click at [92, 177] on select "Select Stylist [PERSON_NAME] [PERSON_NAME] [PERSON_NAME] [PERSON_NAME] RUSTHAM …" at bounding box center [118, 179] width 52 height 13
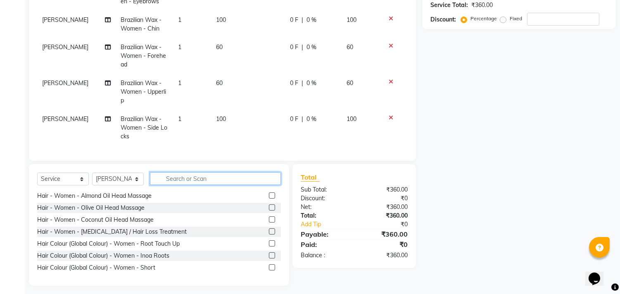
click at [192, 183] on input "text" at bounding box center [215, 178] width 131 height 13
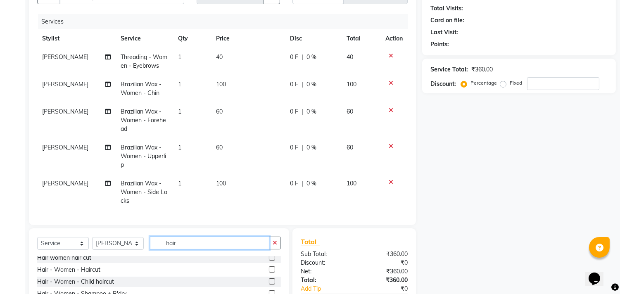
scroll to position [160, 0]
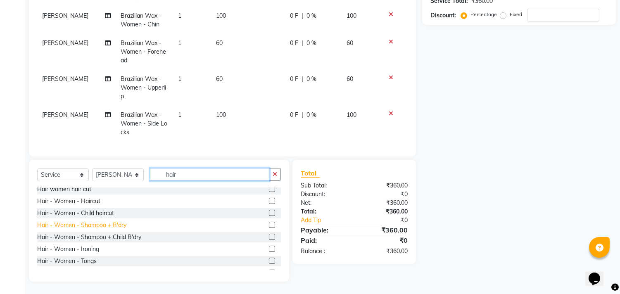
type input "hair"
click at [123, 225] on div "Hair - Women - Shampoo + B'dry" at bounding box center [81, 225] width 89 height 9
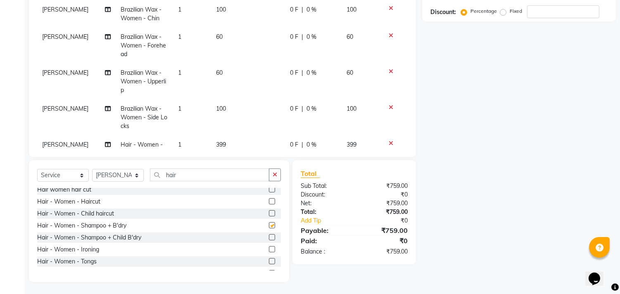
checkbox input "false"
click at [273, 175] on icon "button" at bounding box center [274, 175] width 5 height 6
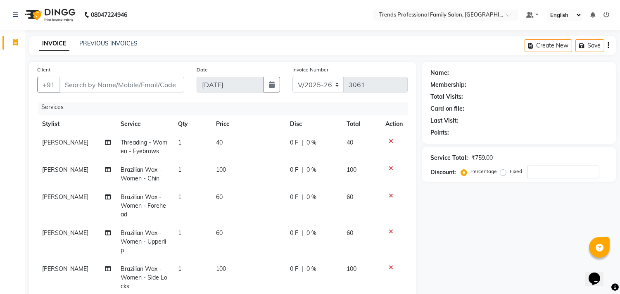
scroll to position [30, 0]
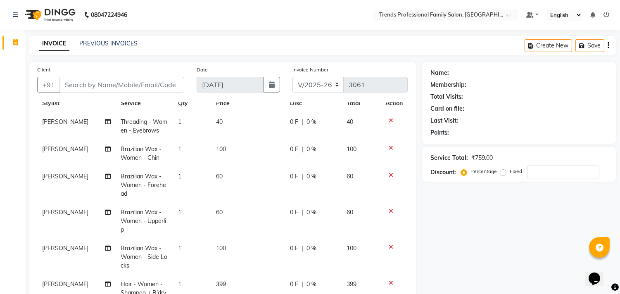
click at [607, 45] on icon "button" at bounding box center [608, 45] width 2 height 0
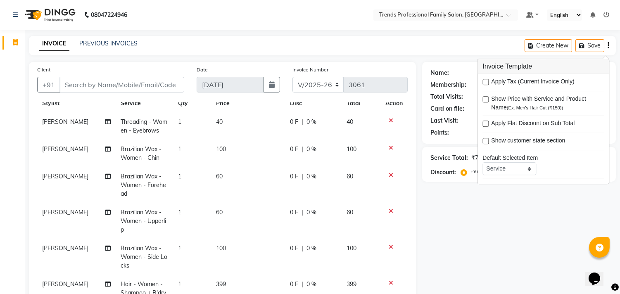
click at [486, 80] on label at bounding box center [485, 82] width 6 height 6
click at [486, 80] on input "checkbox" at bounding box center [484, 82] width 5 height 5
checkbox input "true"
click at [438, 57] on main "INVOICE PREVIOUS INVOICES Create New Save Client +91 Date [DATE] Invoice Number…" at bounding box center [322, 245] width 595 height 419
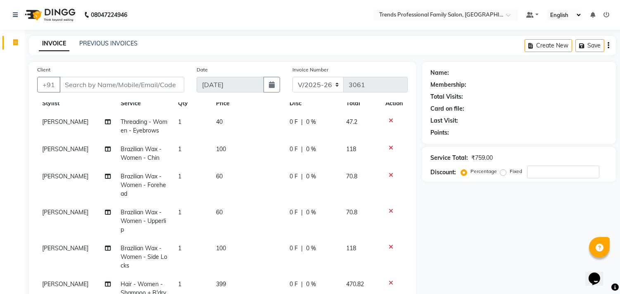
click at [306, 118] on span "0 %" at bounding box center [311, 122] width 10 height 9
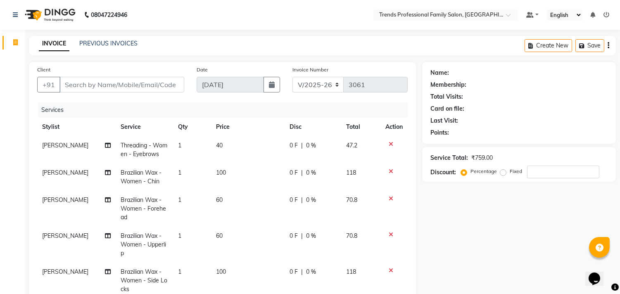
select select "86395"
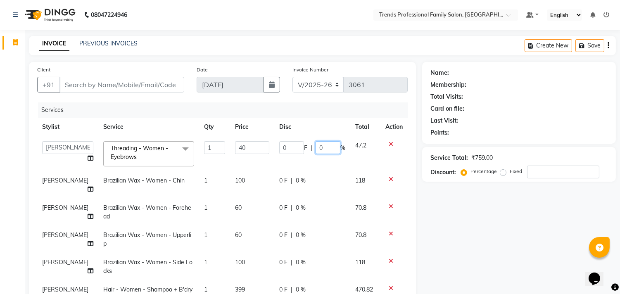
click at [328, 149] on input "0" at bounding box center [327, 147] width 25 height 13
type input "015"
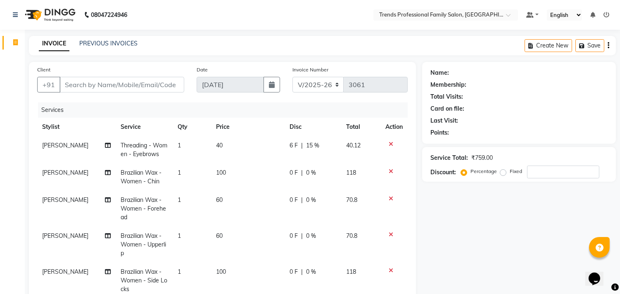
click at [505, 230] on div "Name: Membership: Total Visits: Card on file: Last Visit: Points: Service Total…" at bounding box center [522, 252] width 200 height 380
click at [306, 174] on span "0 %" at bounding box center [311, 172] width 10 height 9
select select "86395"
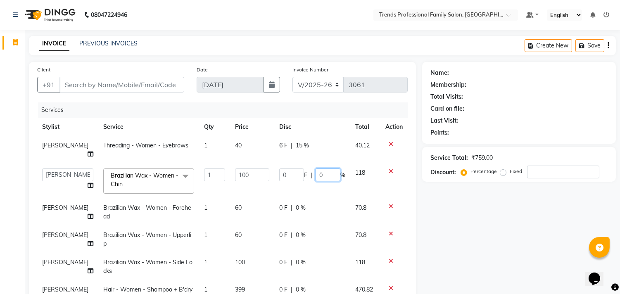
click at [330, 168] on input "0" at bounding box center [327, 174] width 25 height 13
type input "015"
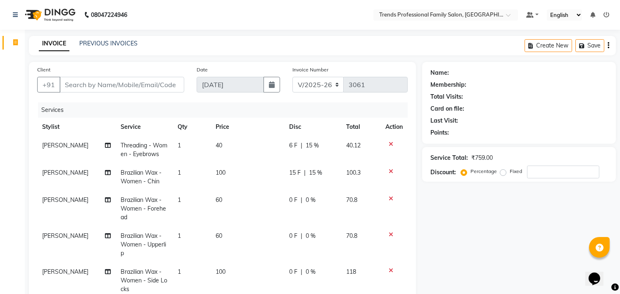
click at [297, 199] on div "0 F | 0 %" at bounding box center [312, 200] width 47 height 9
select select "86395"
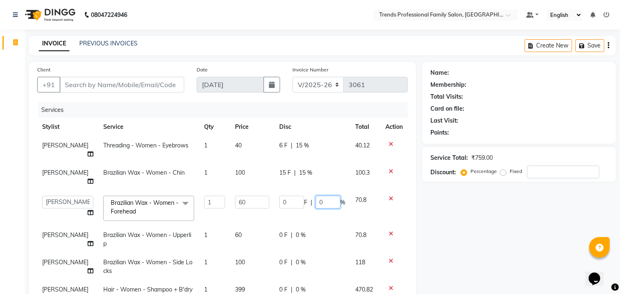
click at [324, 196] on input "0" at bounding box center [327, 202] width 25 height 13
type input "015"
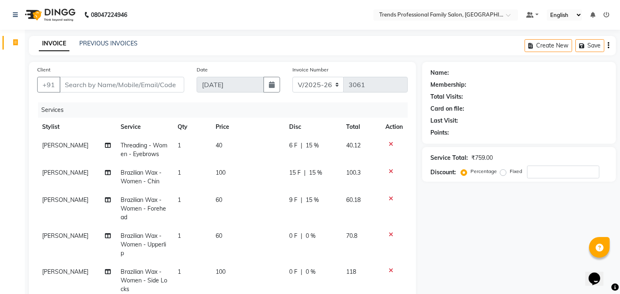
drag, startPoint x: 324, startPoint y: 194, endPoint x: 323, endPoint y: 200, distance: 5.4
click at [323, 200] on td "9 F | 15 %" at bounding box center [312, 209] width 57 height 36
select select "86395"
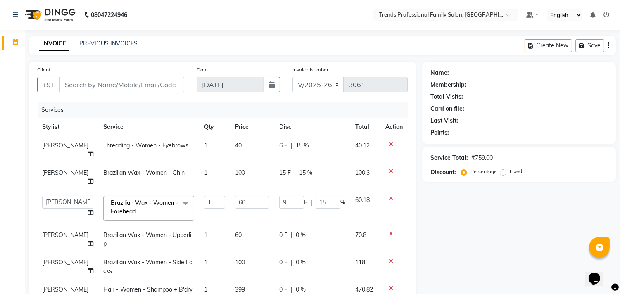
click at [298, 231] on span "0 %" at bounding box center [301, 235] width 10 height 9
select select "86395"
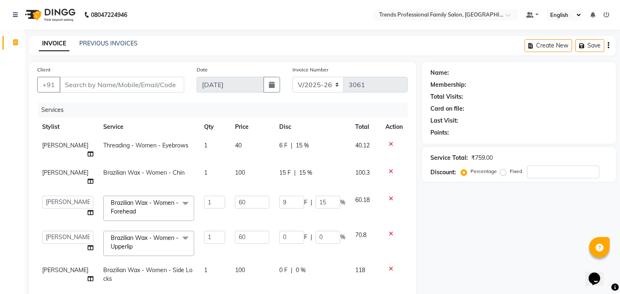
click at [340, 233] on span "%" at bounding box center [342, 237] width 5 height 9
click at [328, 231] on input "0" at bounding box center [327, 237] width 25 height 13
type input "015"
click at [328, 231] on input "015" at bounding box center [327, 237] width 25 height 13
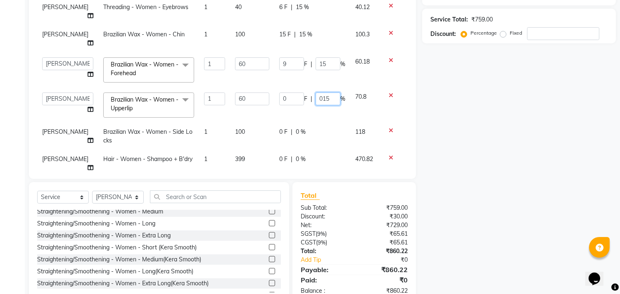
scroll to position [153, 0]
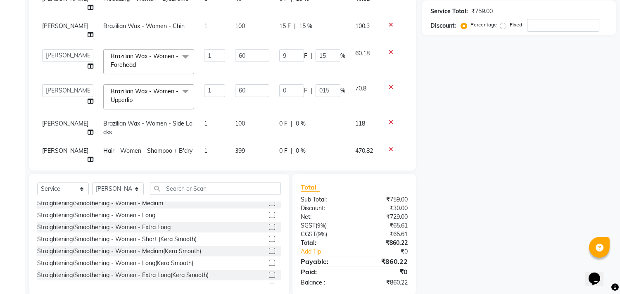
click at [296, 119] on span "0 %" at bounding box center [301, 123] width 10 height 9
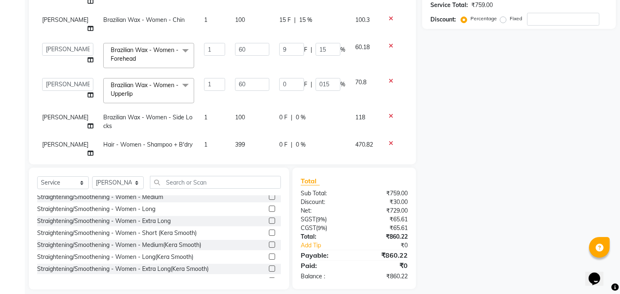
select select "86395"
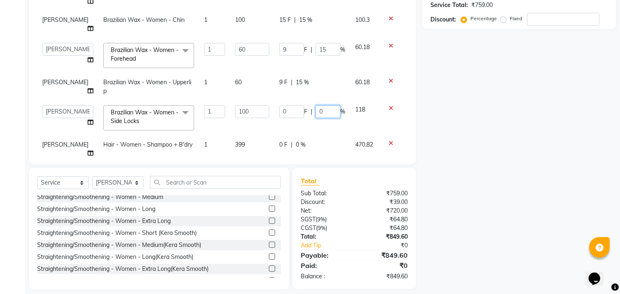
click at [336, 105] on input "0" at bounding box center [327, 111] width 25 height 13
type input "015"
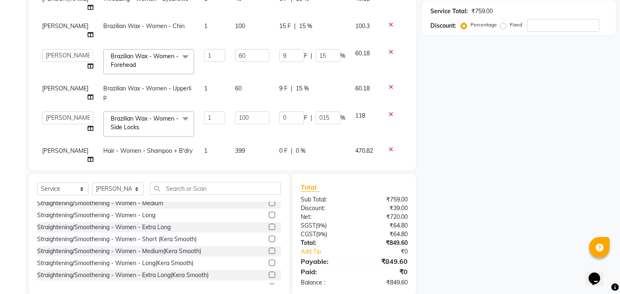
click at [427, 121] on div "Name: Membership: Total Visits: Card on file: Last Visit: Points: Service Total…" at bounding box center [522, 105] width 200 height 380
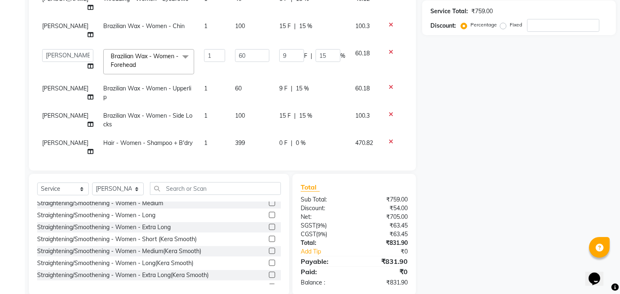
click at [452, 248] on div "Name: Membership: Total Visits: Card on file: Last Visit: Points: Service Total…" at bounding box center [522, 105] width 200 height 380
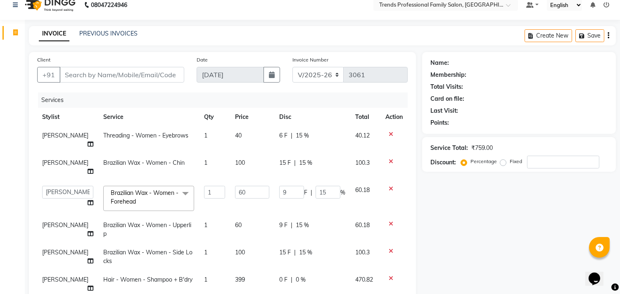
scroll to position [0, 0]
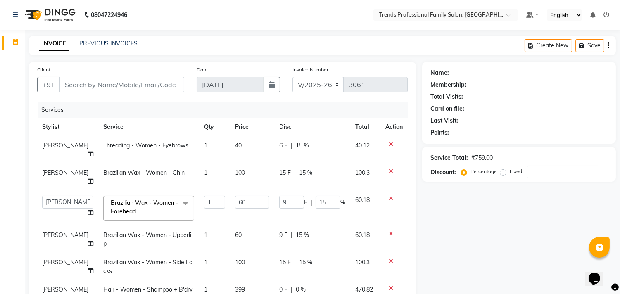
click at [451, 220] on div "Name: Membership: Total Visits: Card on file: Last Visit: Points: Service Total…" at bounding box center [522, 252] width 200 height 380
click at [430, 223] on div "Name: Membership: Total Visits: Card on file: Last Visit: Points: Service Total…" at bounding box center [522, 252] width 200 height 380
click at [174, 81] on input "Client" at bounding box center [121, 85] width 125 height 16
type input "9"
type input "0"
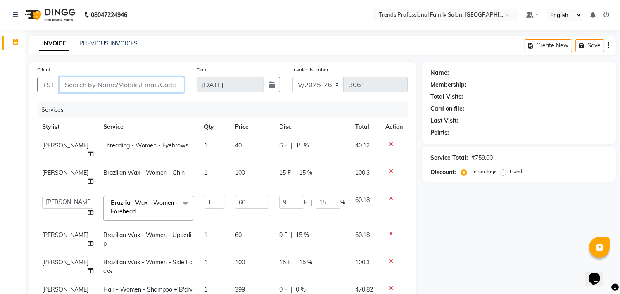
type input "0"
type input "9136022809"
click at [174, 81] on span "Add Client" at bounding box center [163, 84] width 33 height 8
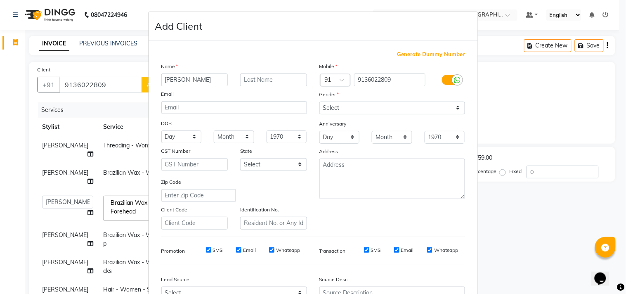
type input "[PERSON_NAME]"
click at [333, 107] on select "Select [DEMOGRAPHIC_DATA] [DEMOGRAPHIC_DATA] Other Prefer Not To Say" at bounding box center [392, 108] width 146 height 13
select select "[DEMOGRAPHIC_DATA]"
click at [319, 102] on select "Select [DEMOGRAPHIC_DATA] [DEMOGRAPHIC_DATA] Other Prefer Not To Say" at bounding box center [392, 108] width 146 height 13
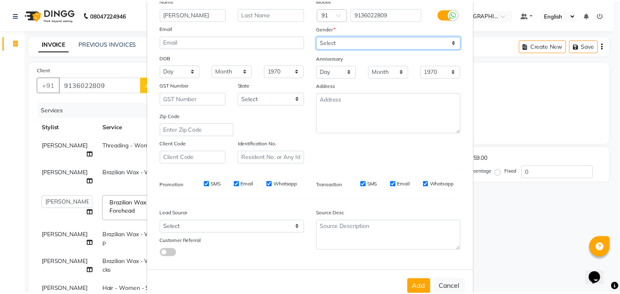
scroll to position [88, 0]
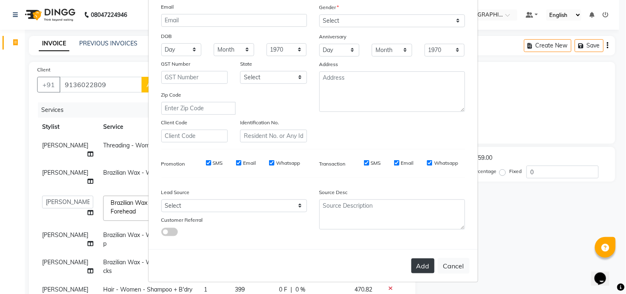
click at [414, 270] on button "Add" at bounding box center [423, 265] width 23 height 15
select select
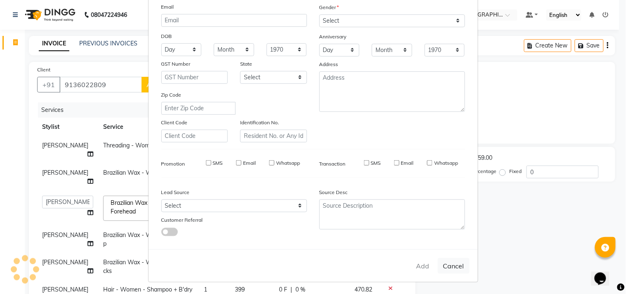
select select
checkbox input "false"
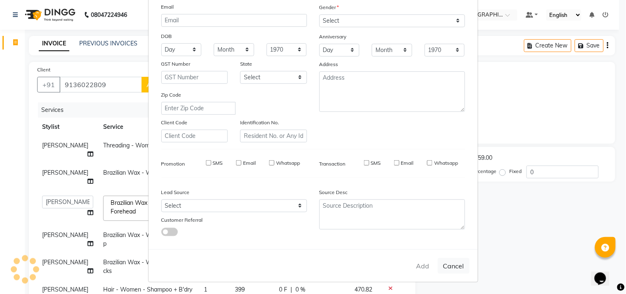
checkbox input "false"
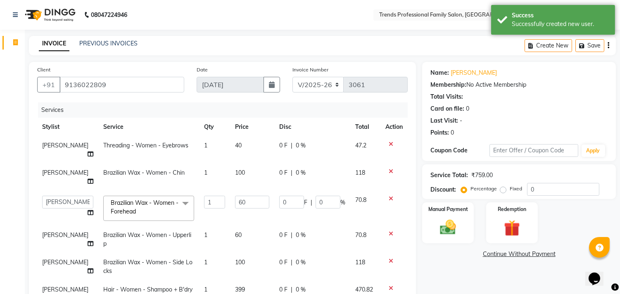
click at [296, 145] on span "0 %" at bounding box center [301, 145] width 10 height 9
select select "86395"
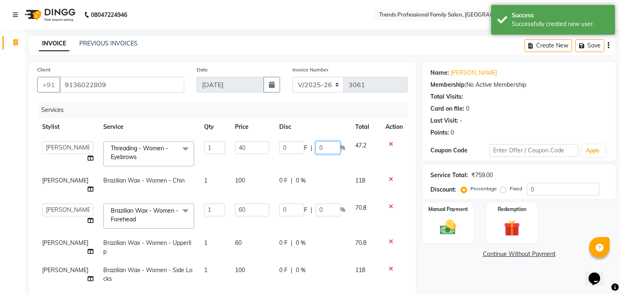
click at [324, 151] on input "0" at bounding box center [327, 147] width 25 height 13
type input "15"
click at [321, 200] on td "0 F | 0 %" at bounding box center [312, 216] width 76 height 35
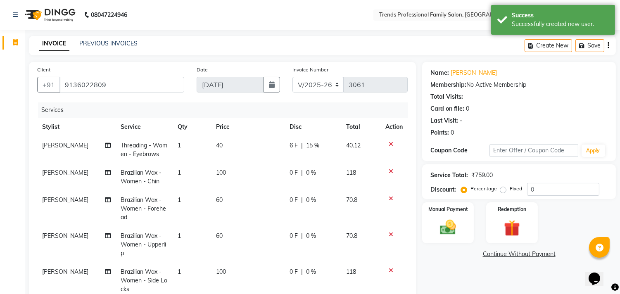
click at [296, 162] on tbody "[PERSON_NAME] Threading - Women - Eyebrows 1 40 6 F | 15 % 40.12 [PERSON_NAME] …" at bounding box center [222, 230] width 370 height 189
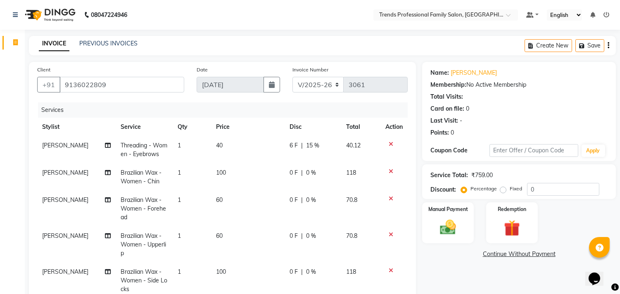
click at [306, 170] on span "0 %" at bounding box center [311, 172] width 10 height 9
select select "86395"
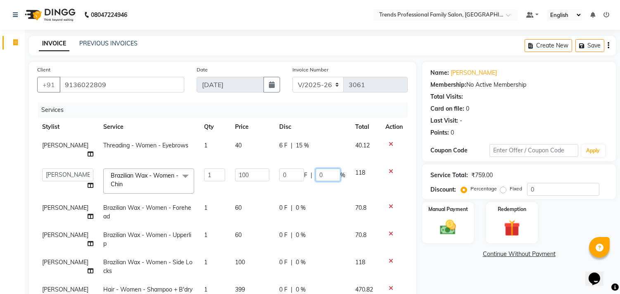
click at [324, 168] on input "0" at bounding box center [327, 174] width 25 height 13
type input "15"
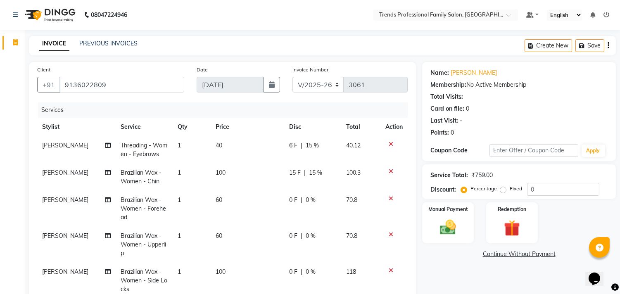
click at [414, 258] on div "Client [PHONE_NUMBER] Date [DATE] Invoice Number V/2025 V/[PHONE_NUMBER] Servic…" at bounding box center [222, 189] width 387 height 255
click at [305, 199] on span "0 %" at bounding box center [310, 200] width 10 height 9
select select "86395"
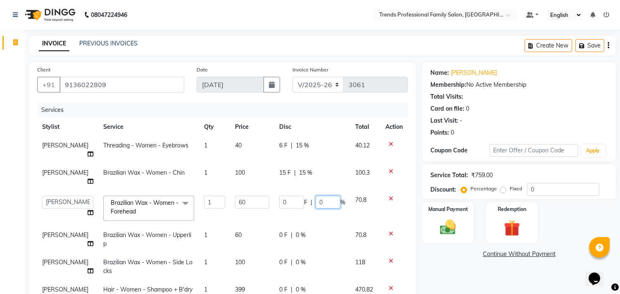
click at [329, 196] on input "0" at bounding box center [327, 202] width 25 height 13
type input "15"
click at [413, 248] on div "Client [PHONE_NUMBER] Date [DATE] Invoice Number V/2025 V/[PHONE_NUMBER] Servic…" at bounding box center [222, 189] width 387 height 255
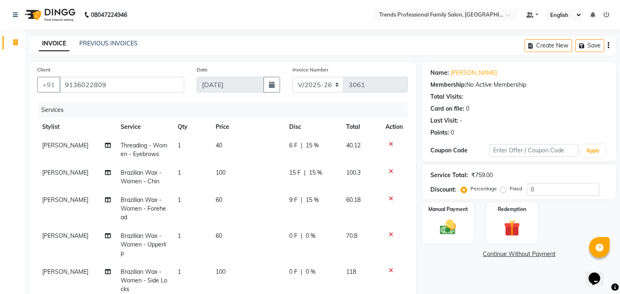
click at [305, 239] on span "0 %" at bounding box center [310, 236] width 10 height 9
select select "86395"
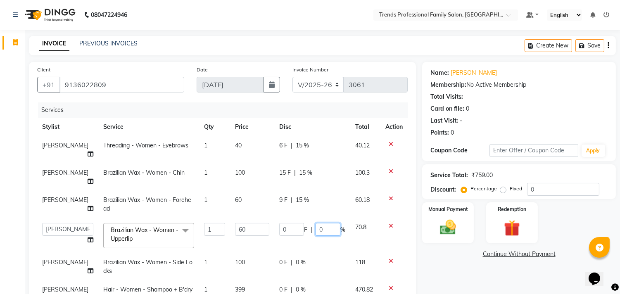
click at [322, 223] on input "0" at bounding box center [327, 229] width 25 height 13
type input "15"
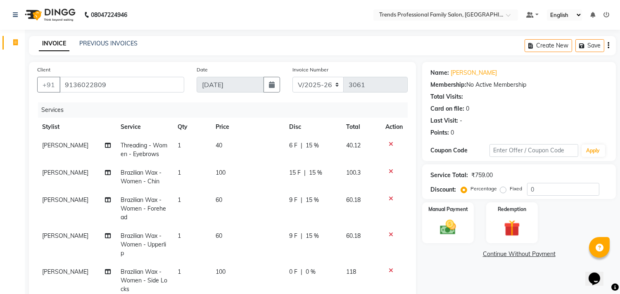
click at [414, 263] on div "Client [PHONE_NUMBER] Date [DATE] Invoice Number V/2025 V/[PHONE_NUMBER] Servic…" at bounding box center [222, 189] width 387 height 255
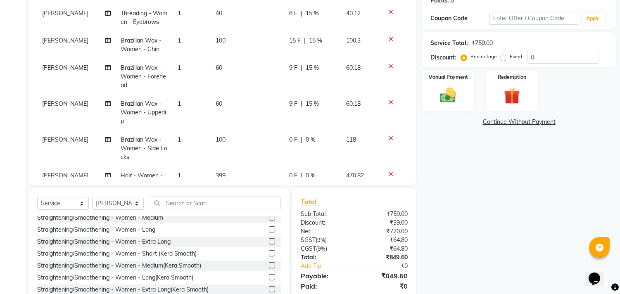
scroll to position [153, 0]
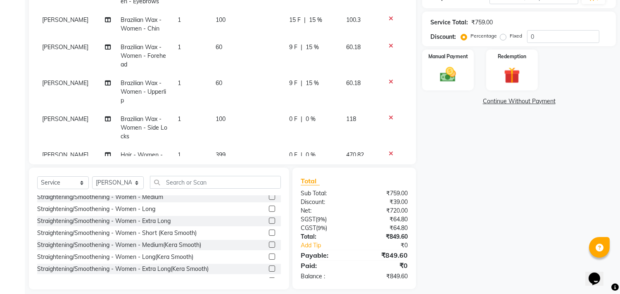
click at [305, 117] on span "0 %" at bounding box center [310, 119] width 10 height 9
select select "86395"
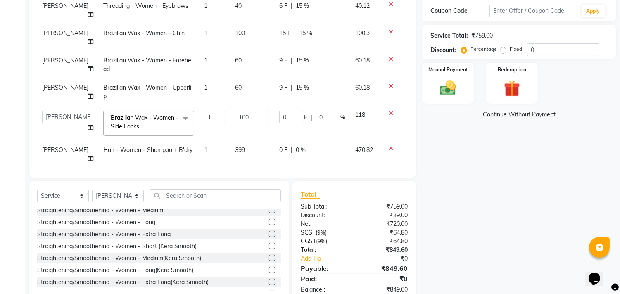
scroll to position [147, 0]
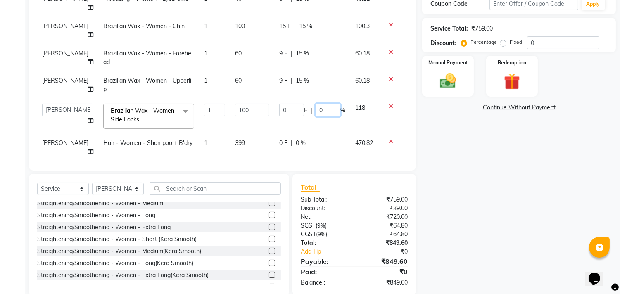
click at [325, 104] on input "0" at bounding box center [327, 110] width 25 height 13
type input "15"
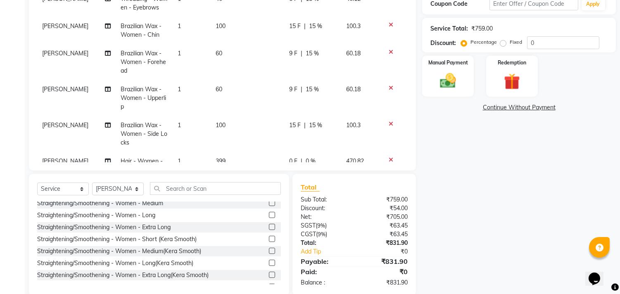
drag, startPoint x: 456, startPoint y: 185, endPoint x: 420, endPoint y: 171, distance: 38.2
click at [454, 183] on div "Name: [PERSON_NAME] Membership: No Active Membership Total Visits: Card on file…" at bounding box center [522, 105] width 200 height 380
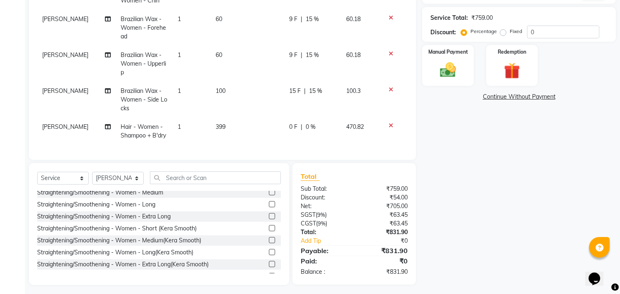
scroll to position [160, 0]
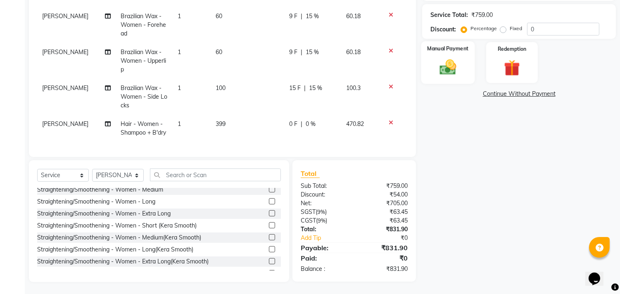
click at [442, 61] on img at bounding box center [447, 67] width 27 height 19
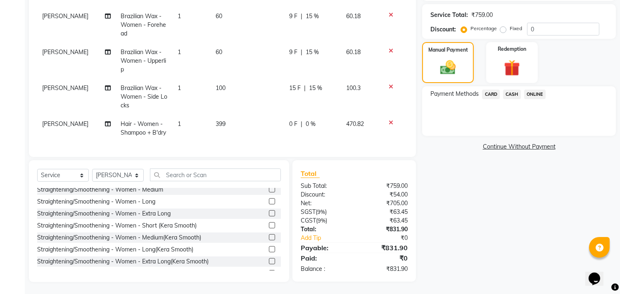
click at [530, 92] on span "ONLINE" at bounding box center [534, 94] width 21 height 9
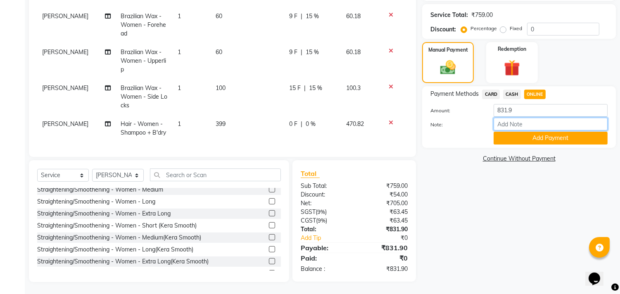
click at [526, 124] on input "Note:" at bounding box center [550, 124] width 114 height 13
type input "THANK YOU VISIT AGAIN"
click at [556, 134] on button "Add Payment" at bounding box center [550, 138] width 114 height 13
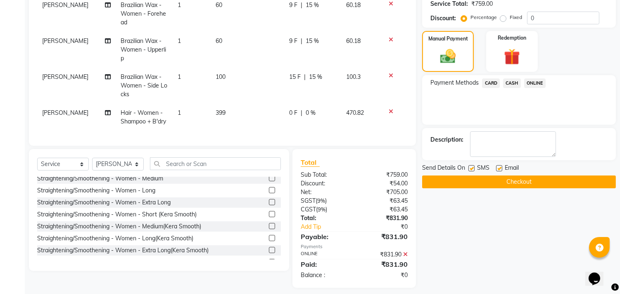
scroll to position [177, 0]
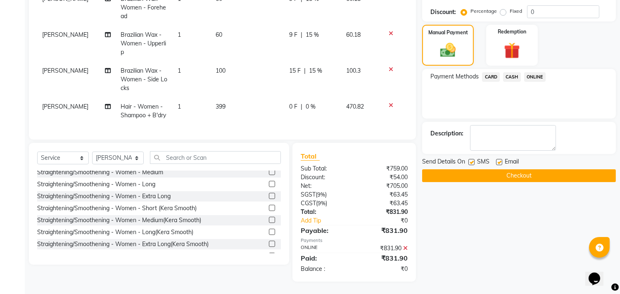
click at [499, 162] on label at bounding box center [499, 162] width 6 height 6
click at [499, 162] on input "checkbox" at bounding box center [498, 162] width 5 height 5
checkbox input "false"
click at [492, 178] on button "Checkout" at bounding box center [519, 175] width 194 height 13
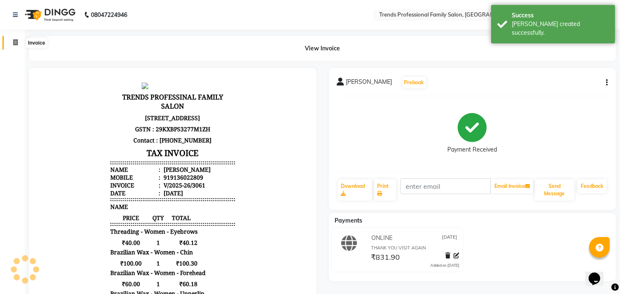
click at [14, 44] on icon at bounding box center [15, 42] width 5 height 6
select select "service"
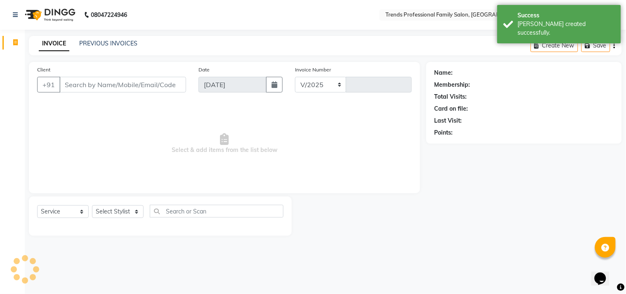
select select "7345"
type input "3062"
click at [336, 151] on span "Select & add items from the list below" at bounding box center [224, 143] width 375 height 83
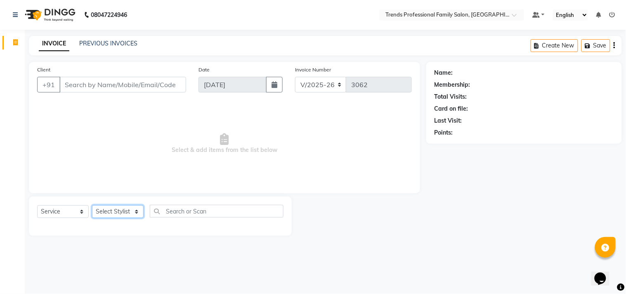
click at [122, 211] on select "Select Stylist [PERSON_NAME] [PERSON_NAME] [PERSON_NAME] [PERSON_NAME] RUSTHAM …" at bounding box center [118, 211] width 52 height 13
select select "84239"
click at [92, 206] on select "Select Stylist [PERSON_NAME] [PERSON_NAME] [PERSON_NAME] [PERSON_NAME] RUSTHAM …" at bounding box center [118, 211] width 52 height 13
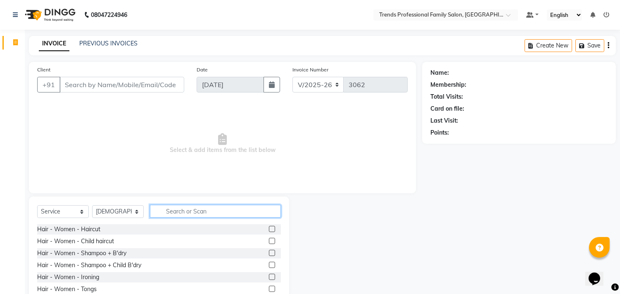
click at [211, 212] on input "text" at bounding box center [215, 211] width 131 height 13
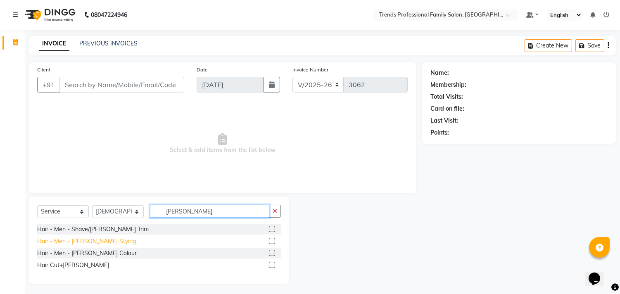
type input "[PERSON_NAME]"
click at [85, 239] on div "Hair - Men - [PERSON_NAME] Stying" at bounding box center [86, 241] width 99 height 9
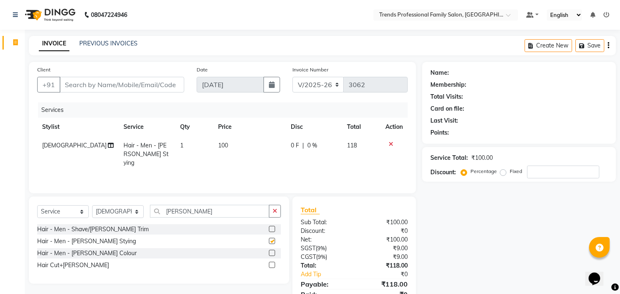
checkbox input "false"
click at [272, 207] on button "button" at bounding box center [275, 211] width 12 height 13
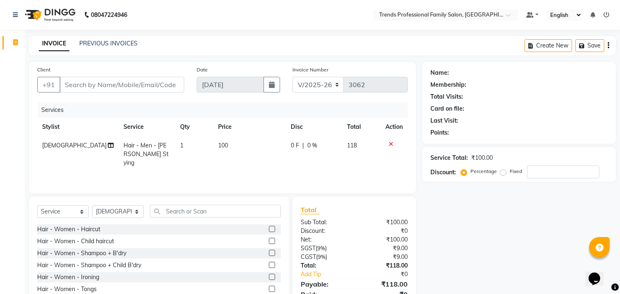
click at [607, 45] on icon "button" at bounding box center [608, 45] width 2 height 0
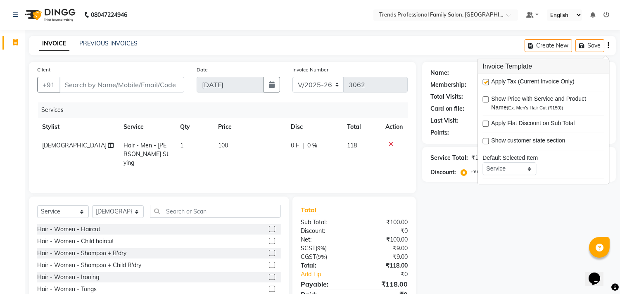
click at [487, 81] on label at bounding box center [485, 82] width 6 height 6
click at [487, 81] on input "checkbox" at bounding box center [484, 82] width 5 height 5
checkbox input "false"
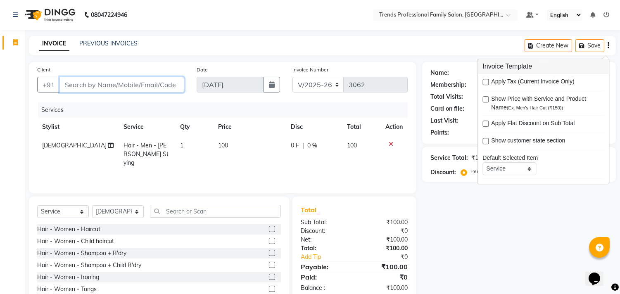
click at [172, 84] on input "Client" at bounding box center [121, 85] width 125 height 16
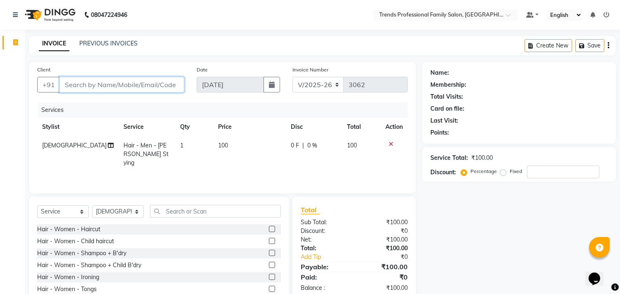
type input "u"
type input "0"
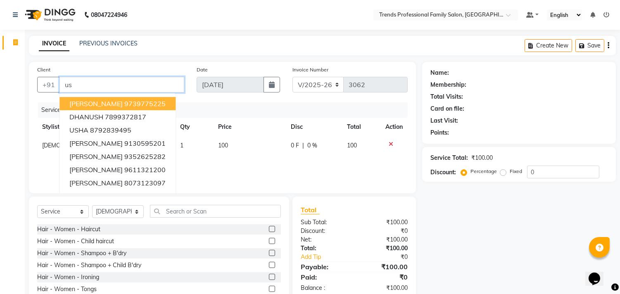
type input "u"
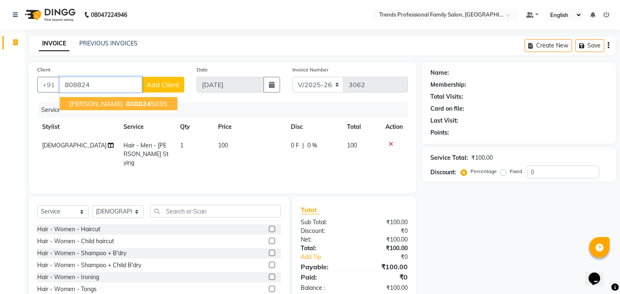
click at [126, 101] on span "808824" at bounding box center [138, 103] width 25 height 8
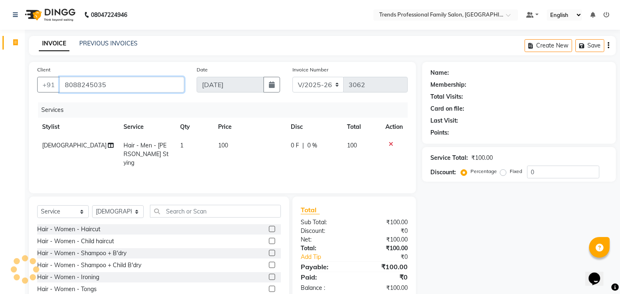
type input "8088245035"
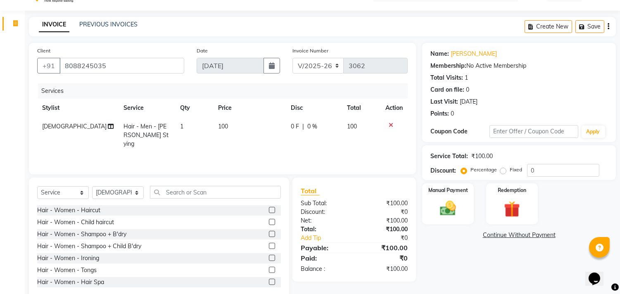
scroll to position [36, 0]
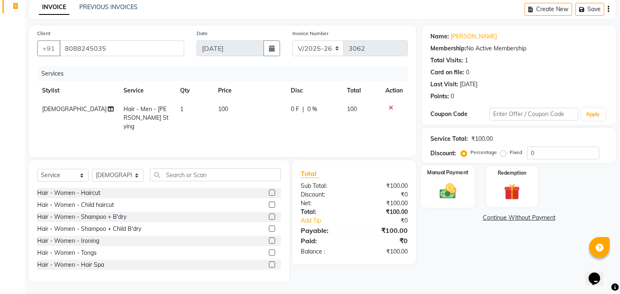
click at [442, 186] on img at bounding box center [447, 191] width 27 height 19
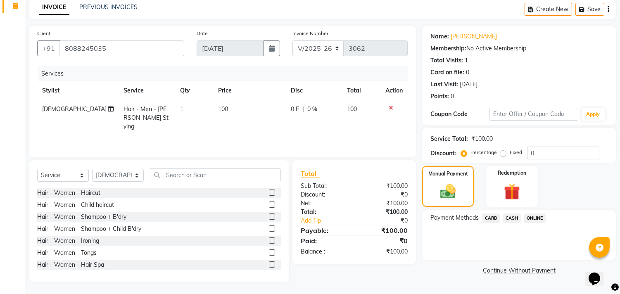
click at [533, 216] on span "ONLINE" at bounding box center [534, 217] width 21 height 9
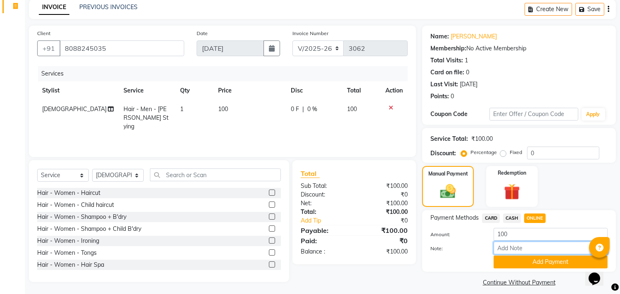
click at [514, 249] on input "Note:" at bounding box center [550, 247] width 114 height 13
type input "THANK YOU VISIT AGAIN"
click at [550, 267] on button "Add Payment" at bounding box center [550, 262] width 114 height 13
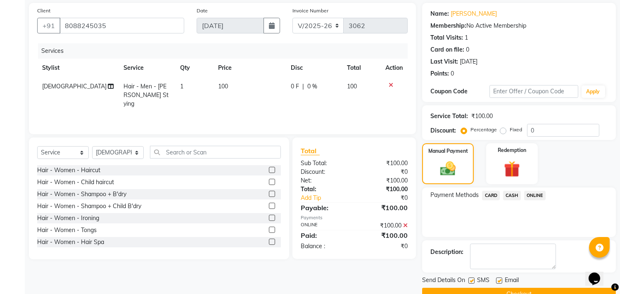
scroll to position [77, 0]
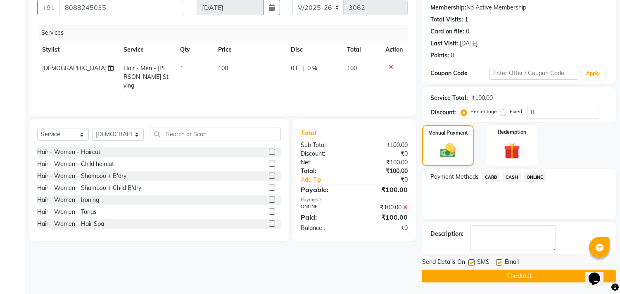
click at [497, 261] on label at bounding box center [499, 262] width 6 height 6
click at [497, 261] on input "checkbox" at bounding box center [498, 262] width 5 height 5
checkbox input "false"
click at [562, 275] on button "Checkout" at bounding box center [519, 276] width 194 height 13
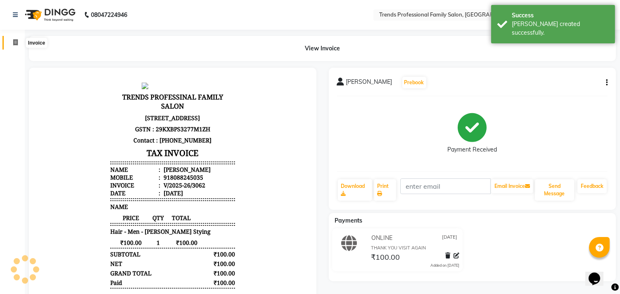
click at [15, 38] on span at bounding box center [15, 42] width 14 height 9
select select "service"
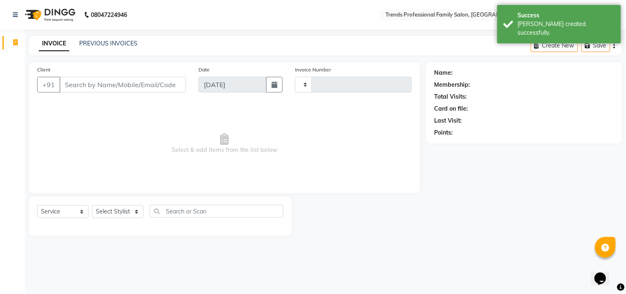
type input "3063"
select select "7345"
click at [376, 154] on span "Select & add items from the list below" at bounding box center [224, 143] width 375 height 83
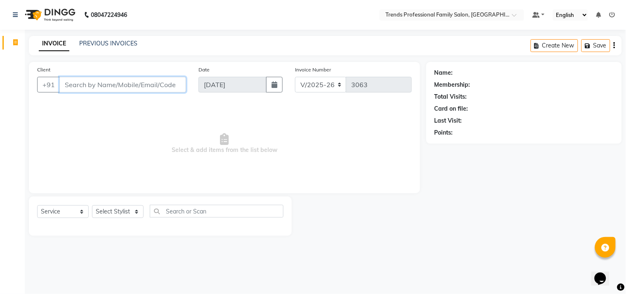
click at [150, 79] on input "Client" at bounding box center [122, 85] width 127 height 16
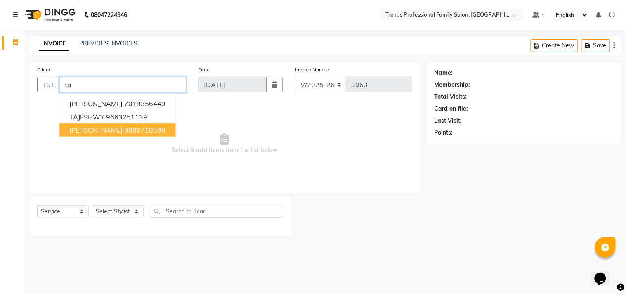
type input "t"
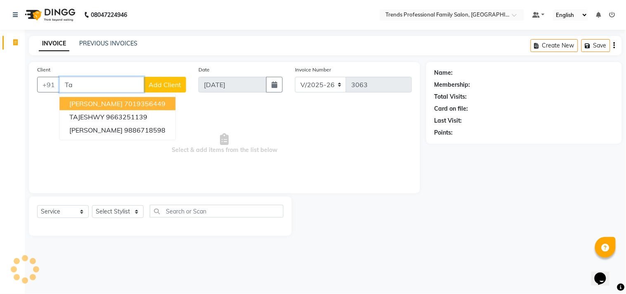
type input "T"
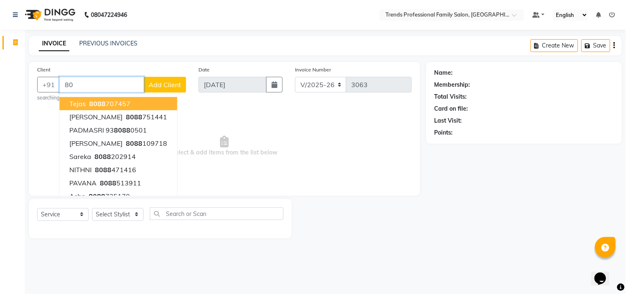
type input "8"
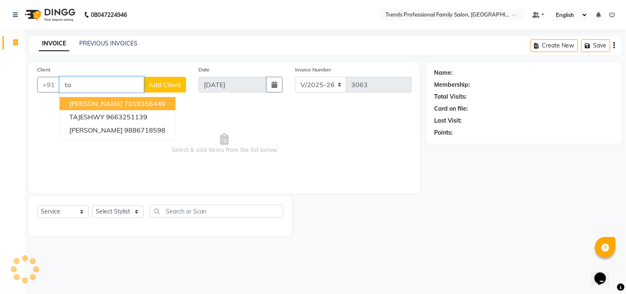
type input "t"
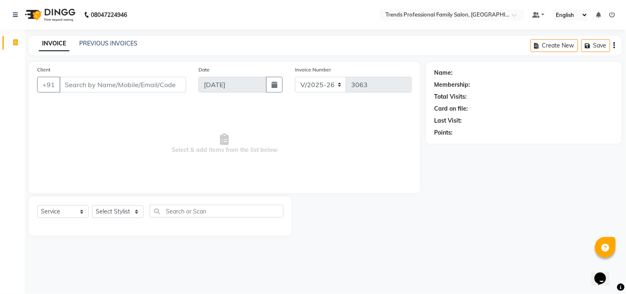
click at [336, 165] on span "Select & add items from the list below" at bounding box center [224, 143] width 375 height 83
click at [118, 204] on div "Select Service Product Membership Package Voucher Prepaid Gift Card Select Styl…" at bounding box center [160, 215] width 263 height 39
click at [121, 206] on select "Select Stylist [PERSON_NAME] [PERSON_NAME] [PERSON_NAME] [PERSON_NAME] RUSTHAM …" at bounding box center [118, 211] width 52 height 13
select select "86395"
click at [92, 206] on select "Select Stylist [PERSON_NAME] [PERSON_NAME] [PERSON_NAME] [PERSON_NAME] RUSTHAM …" at bounding box center [118, 211] width 52 height 13
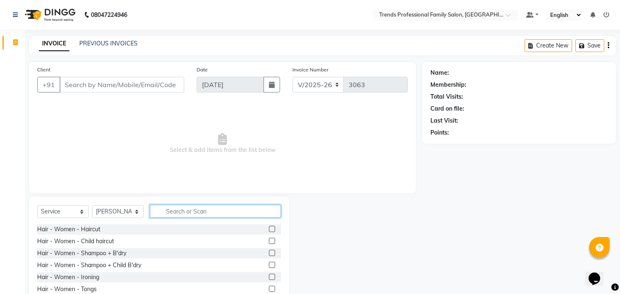
click at [225, 212] on input "text" at bounding box center [215, 211] width 131 height 13
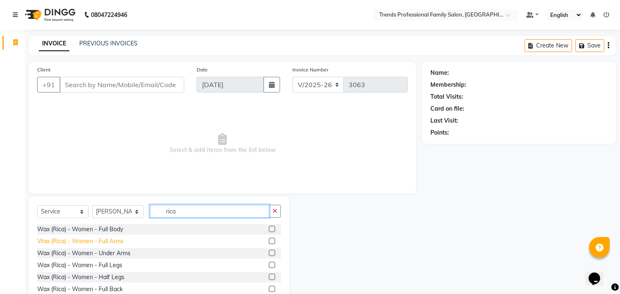
type input "rica"
click at [116, 242] on div "Wax (Rica) - Women - Full Arms" at bounding box center [80, 241] width 86 height 9
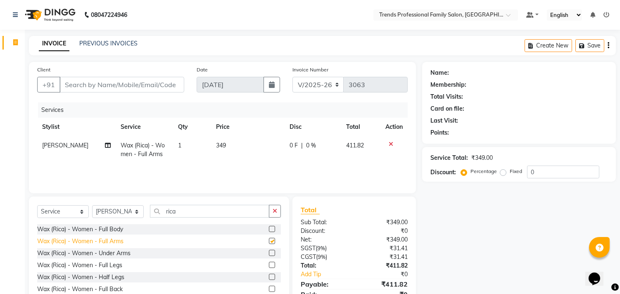
checkbox input "false"
click at [118, 255] on div "Wax (Rica) - Women - Under Arms" at bounding box center [83, 253] width 93 height 9
checkbox input "false"
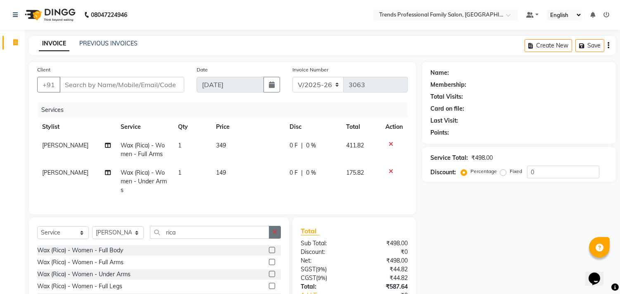
click at [275, 235] on icon "button" at bounding box center [274, 232] width 5 height 6
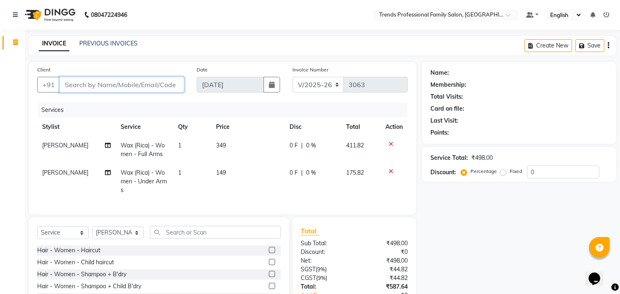
click at [173, 84] on input "Client" at bounding box center [121, 85] width 125 height 16
type input "8073995192"
click at [162, 80] on button "Add Client" at bounding box center [163, 85] width 43 height 16
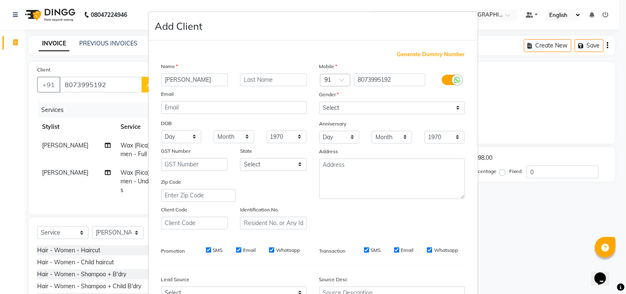
type input "[PERSON_NAME]"
click at [335, 102] on select "Select [DEMOGRAPHIC_DATA] [DEMOGRAPHIC_DATA] Other Prefer Not To Say" at bounding box center [392, 108] width 146 height 13
select select "[DEMOGRAPHIC_DATA]"
click at [319, 102] on select "Select [DEMOGRAPHIC_DATA] [DEMOGRAPHIC_DATA] Other Prefer Not To Say" at bounding box center [392, 108] width 146 height 13
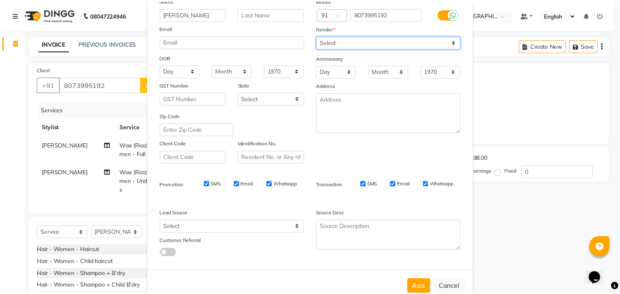
scroll to position [88, 0]
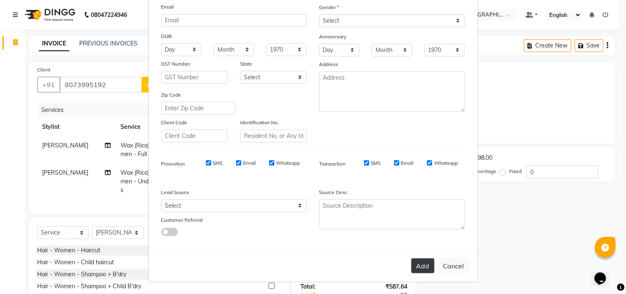
click at [425, 260] on button "Add" at bounding box center [423, 265] width 23 height 15
select select
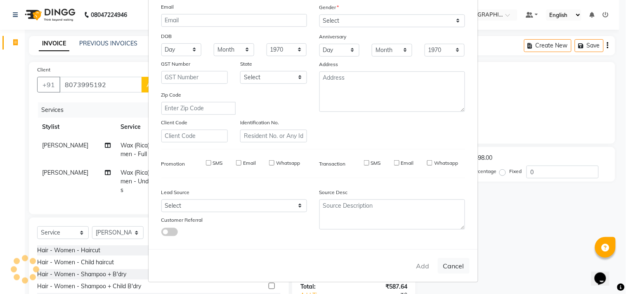
select select
checkbox input "false"
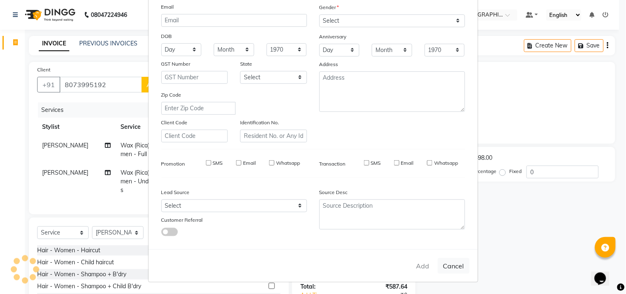
checkbox input "false"
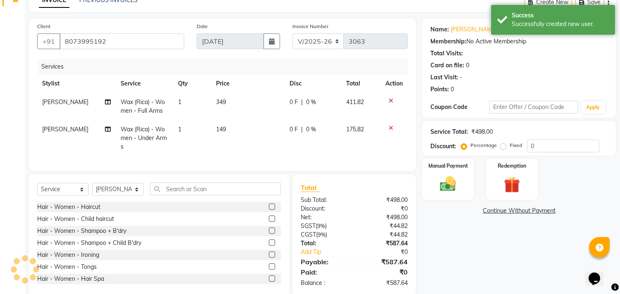
scroll to position [64, 0]
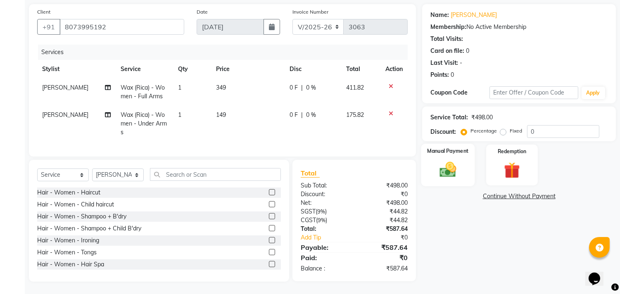
click at [443, 163] on img at bounding box center [447, 169] width 27 height 19
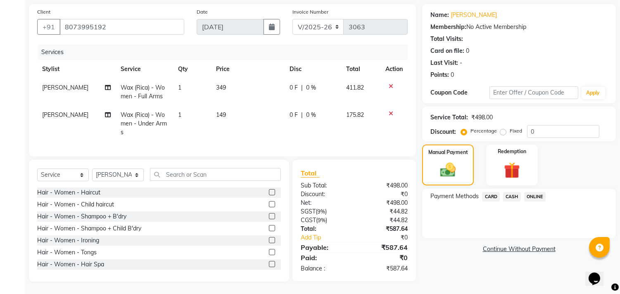
click at [534, 192] on span "ONLINE" at bounding box center [534, 196] width 21 height 9
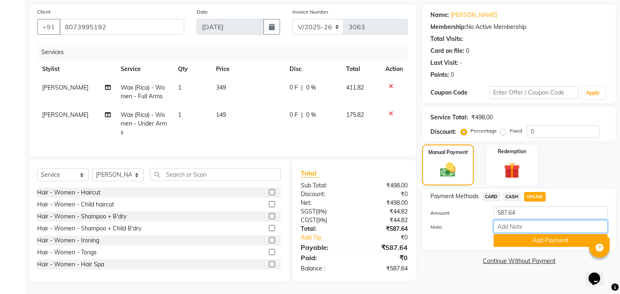
click at [514, 223] on input "Note:" at bounding box center [550, 226] width 114 height 13
type input "THANK YOU VISIT AGAIN"
click at [529, 234] on button "Add Payment" at bounding box center [550, 240] width 114 height 13
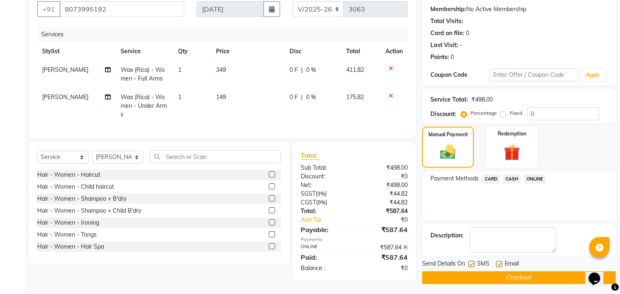
scroll to position [81, 0]
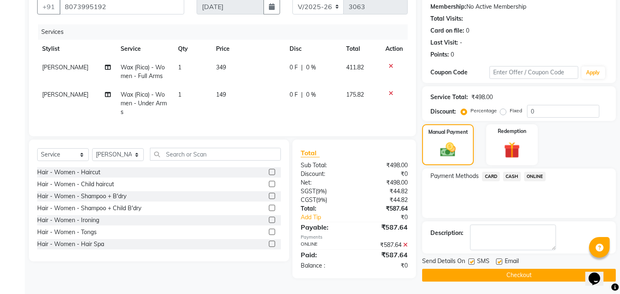
click at [499, 258] on label at bounding box center [499, 261] width 6 height 6
click at [499, 259] on input "checkbox" at bounding box center [498, 261] width 5 height 5
checkbox input "false"
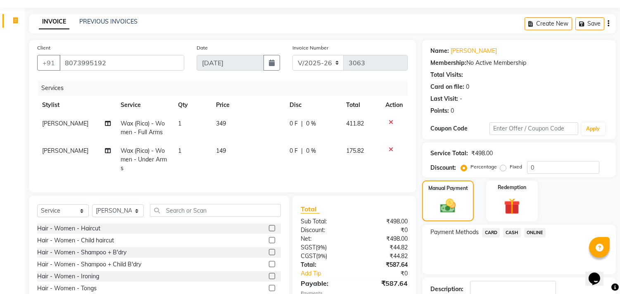
scroll to position [0, 0]
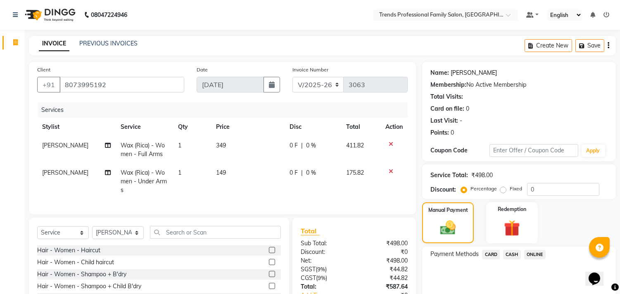
click at [459, 70] on link "[PERSON_NAME]" at bounding box center [473, 73] width 46 height 9
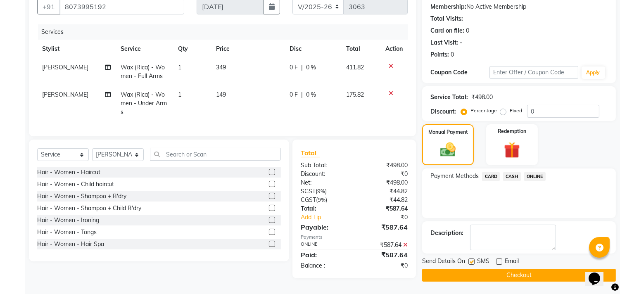
click at [523, 273] on button "Checkout" at bounding box center [519, 275] width 194 height 13
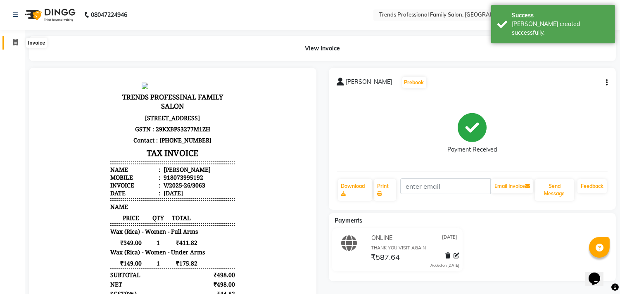
click at [13, 42] on icon at bounding box center [15, 42] width 5 height 6
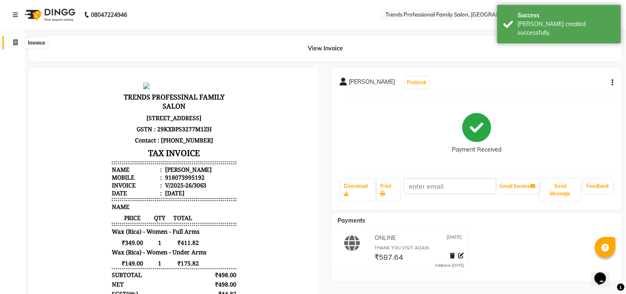
select select "7345"
select select "service"
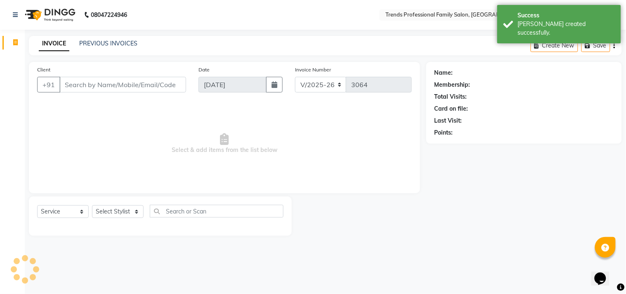
click at [315, 115] on span "Select & add items from the list below" at bounding box center [224, 143] width 375 height 83
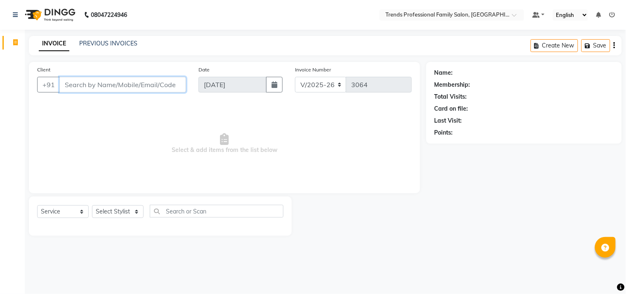
click at [105, 88] on input "Client" at bounding box center [122, 85] width 127 height 16
click at [76, 79] on input "Client" at bounding box center [122, 85] width 127 height 16
click at [110, 85] on input "Client" at bounding box center [122, 85] width 127 height 16
type input "7892393040"
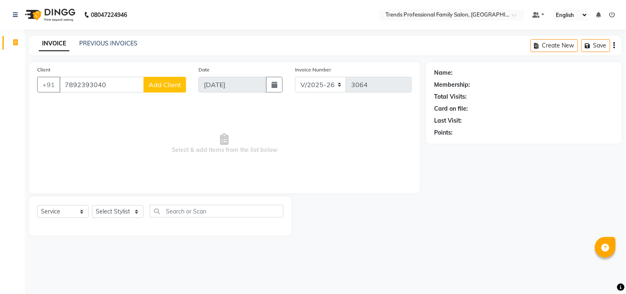
click at [166, 84] on span "Add Client" at bounding box center [165, 84] width 33 height 8
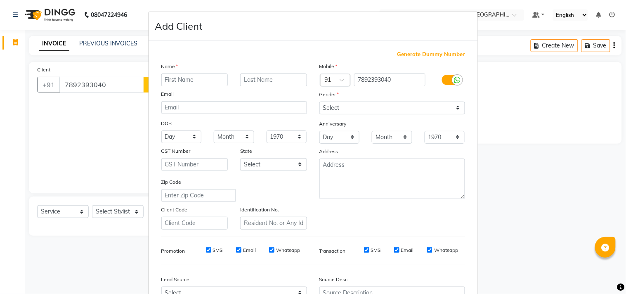
click at [171, 80] on input "text" at bounding box center [194, 79] width 67 height 13
type input "[PERSON_NAME]"
click at [347, 105] on select "Select [DEMOGRAPHIC_DATA] [DEMOGRAPHIC_DATA] Other Prefer Not To Say" at bounding box center [392, 108] width 146 height 13
select select "[DEMOGRAPHIC_DATA]"
click at [319, 102] on select "Select [DEMOGRAPHIC_DATA] [DEMOGRAPHIC_DATA] Other Prefer Not To Say" at bounding box center [392, 108] width 146 height 13
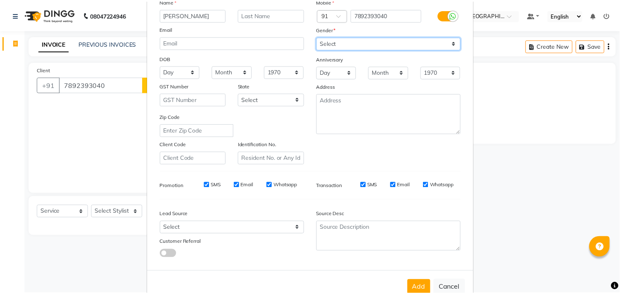
scroll to position [88, 0]
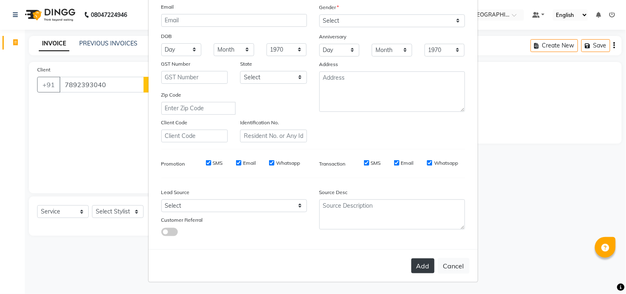
click at [412, 269] on button "Add" at bounding box center [423, 265] width 23 height 15
select select
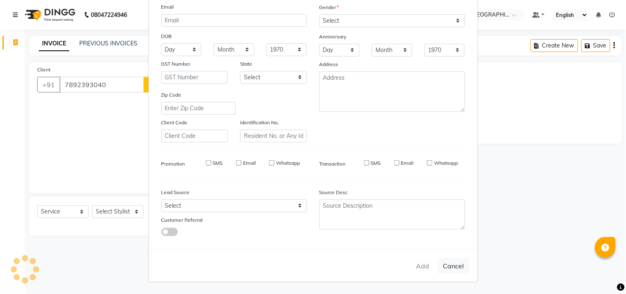
select select
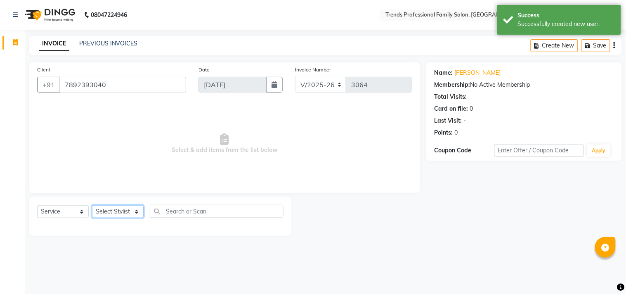
click at [104, 216] on select "Select Stylist [PERSON_NAME] [PERSON_NAME] [PERSON_NAME] [PERSON_NAME] RUSTHAM …" at bounding box center [118, 211] width 52 height 13
click at [92, 206] on select "Select Stylist [PERSON_NAME] [PERSON_NAME] [PERSON_NAME] [PERSON_NAME] RUSTHAM …" at bounding box center [118, 211] width 52 height 13
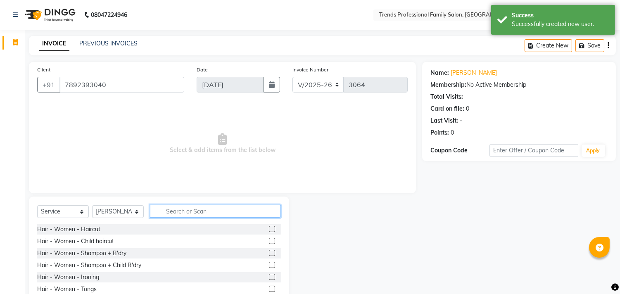
click at [177, 209] on input "text" at bounding box center [215, 211] width 131 height 13
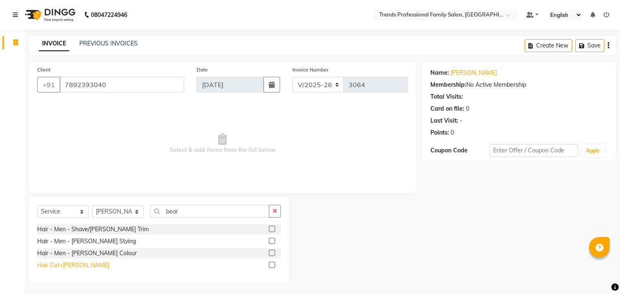
click at [71, 264] on div "Hair Cut+[PERSON_NAME]" at bounding box center [73, 265] width 72 height 9
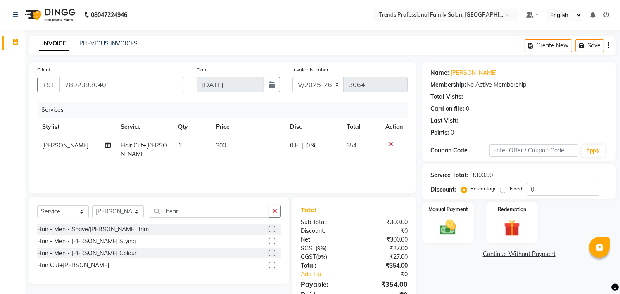
click at [608, 45] on icon "button" at bounding box center [608, 45] width 2 height 0
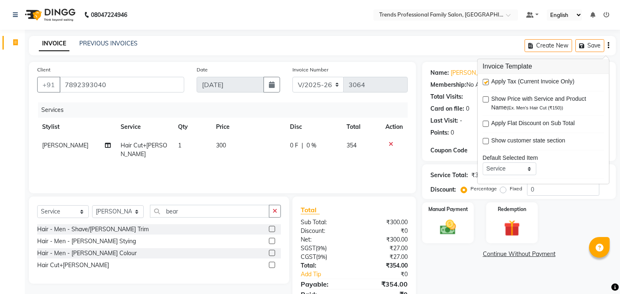
click at [483, 79] on label at bounding box center [485, 82] width 6 height 6
click at [483, 80] on input "checkbox" at bounding box center [484, 82] width 5 height 5
click at [337, 31] on div "08047224946 Select Location × Trends Professional Family Salon, Nelamangala Def…" at bounding box center [310, 156] width 620 height 313
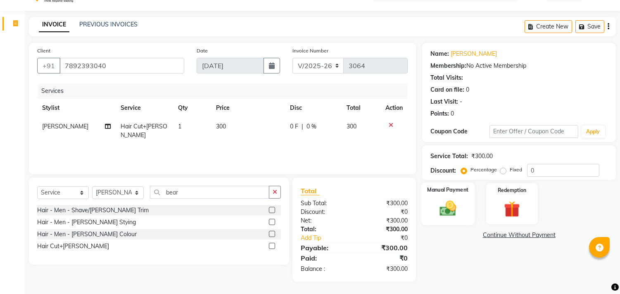
click at [441, 208] on img at bounding box center [447, 208] width 27 height 19
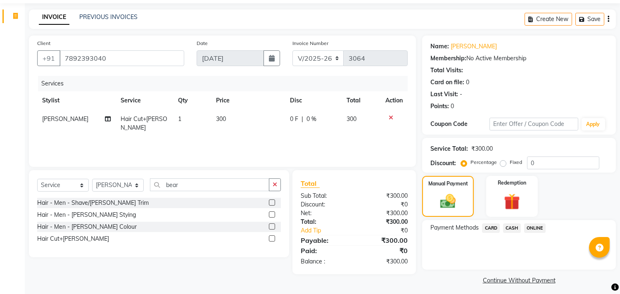
scroll to position [31, 0]
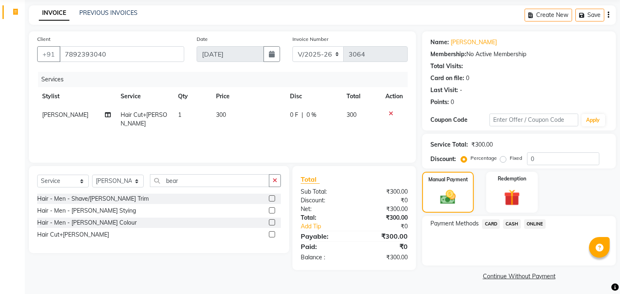
click at [532, 222] on span "ONLINE" at bounding box center [534, 223] width 21 height 9
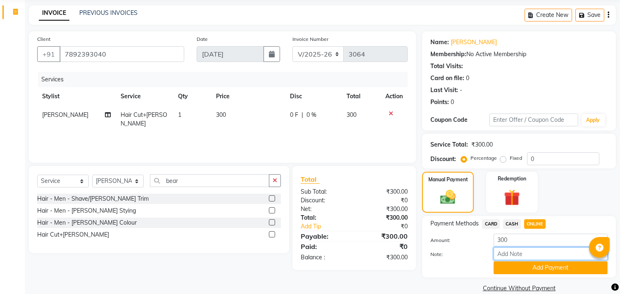
click at [523, 252] on input "Note:" at bounding box center [550, 253] width 114 height 13
click at [516, 267] on button "Add Payment" at bounding box center [550, 267] width 114 height 13
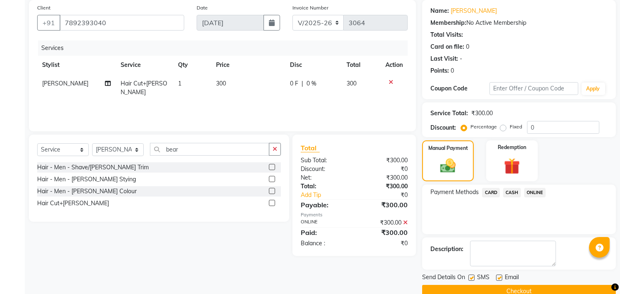
scroll to position [77, 0]
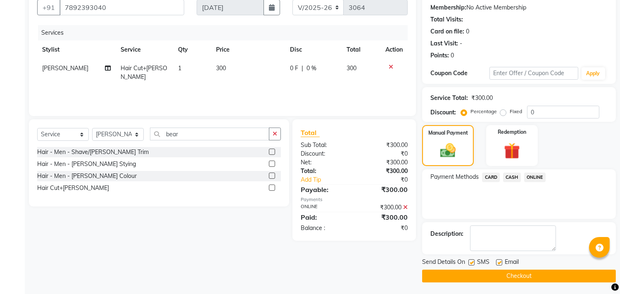
click at [501, 261] on label at bounding box center [499, 262] width 6 height 6
click at [501, 261] on input "checkbox" at bounding box center [498, 262] width 5 height 5
click at [475, 262] on div "SMS" at bounding box center [482, 263] width 28 height 10
click at [516, 274] on button "Checkout" at bounding box center [519, 276] width 194 height 13
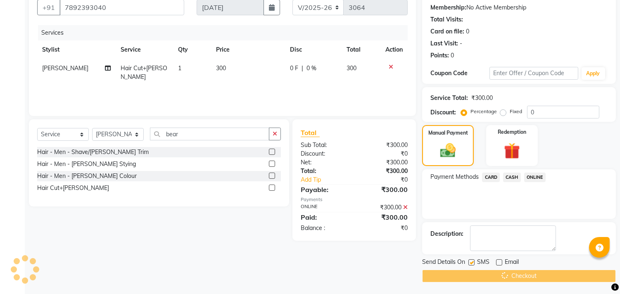
scroll to position [0, 0]
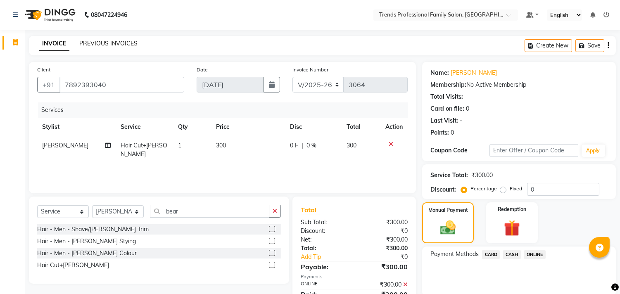
drag, startPoint x: 50, startPoint y: 45, endPoint x: 88, endPoint y: 44, distance: 37.6
click at [50, 45] on link "INVOICE" at bounding box center [54, 43] width 31 height 15
click at [107, 44] on link "PREVIOUS INVOICES" at bounding box center [108, 43] width 58 height 7
